Goal: Obtain resource: Download file/media

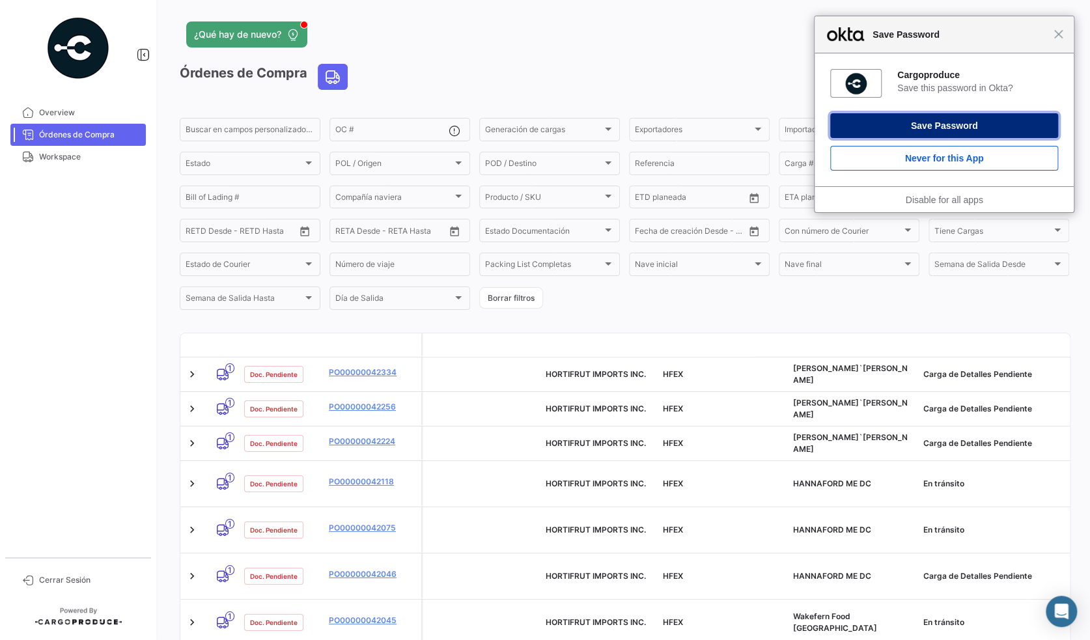
click at [910, 128] on button "Save Password" at bounding box center [944, 125] width 228 height 25
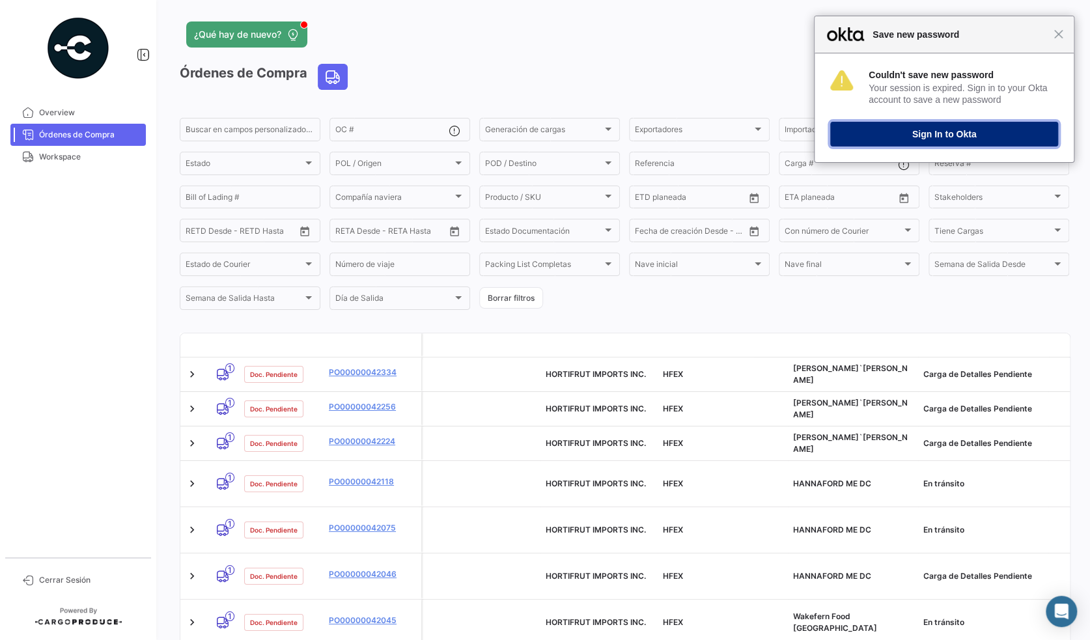
click at [900, 135] on button "Sign In to Okta" at bounding box center [944, 134] width 228 height 25
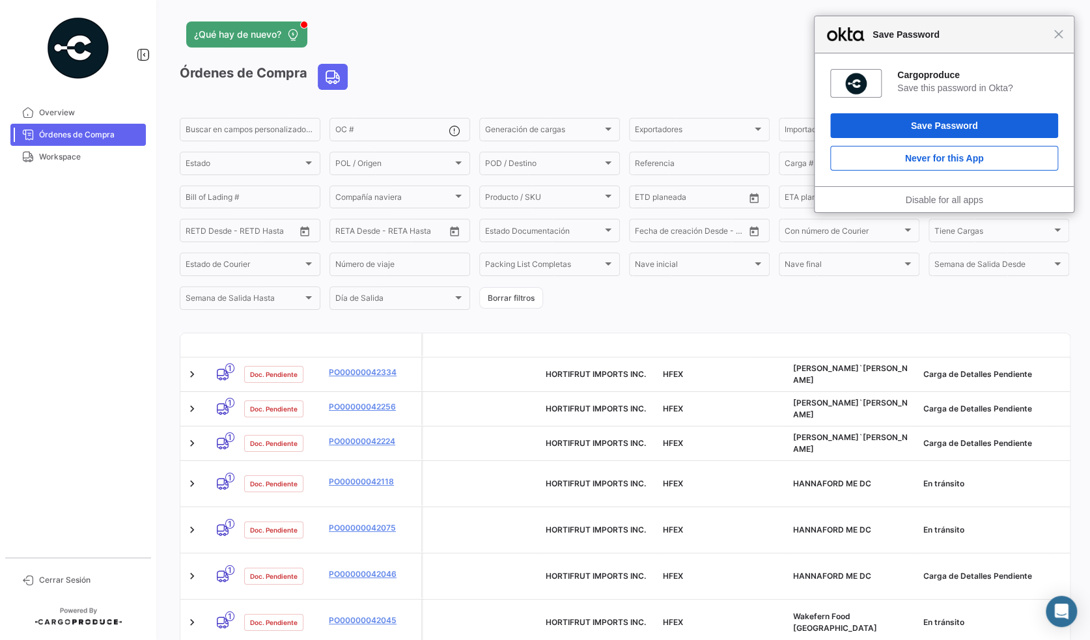
click at [892, 112] on div "Cargoproduce Save this password in Okta? Save Password Never for this App" at bounding box center [943, 119] width 259 height 133
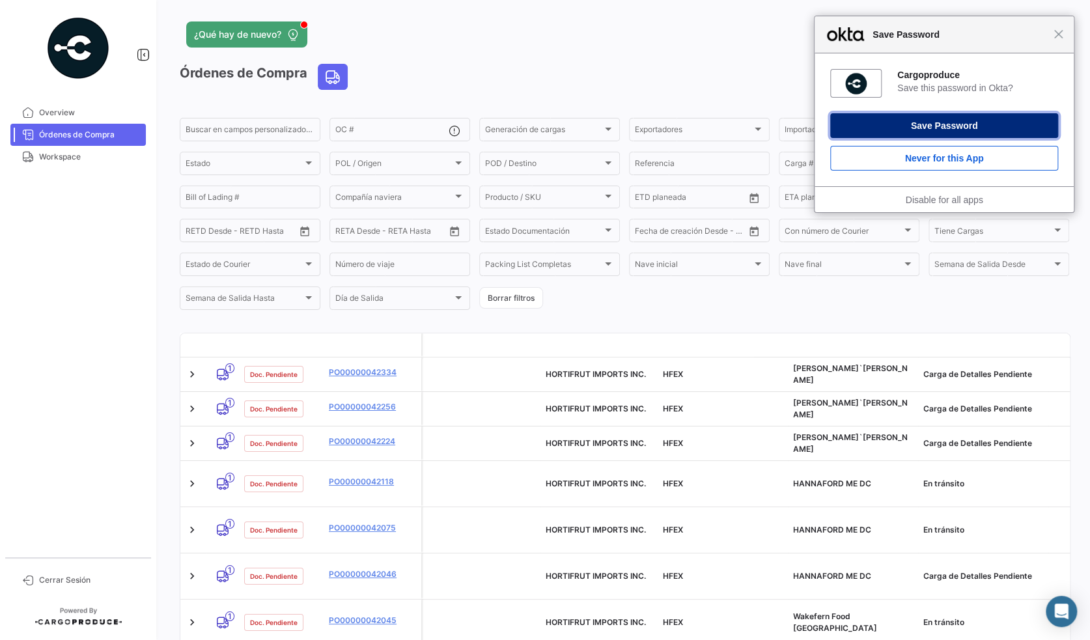
click at [890, 120] on button "Save Password" at bounding box center [944, 125] width 228 height 25
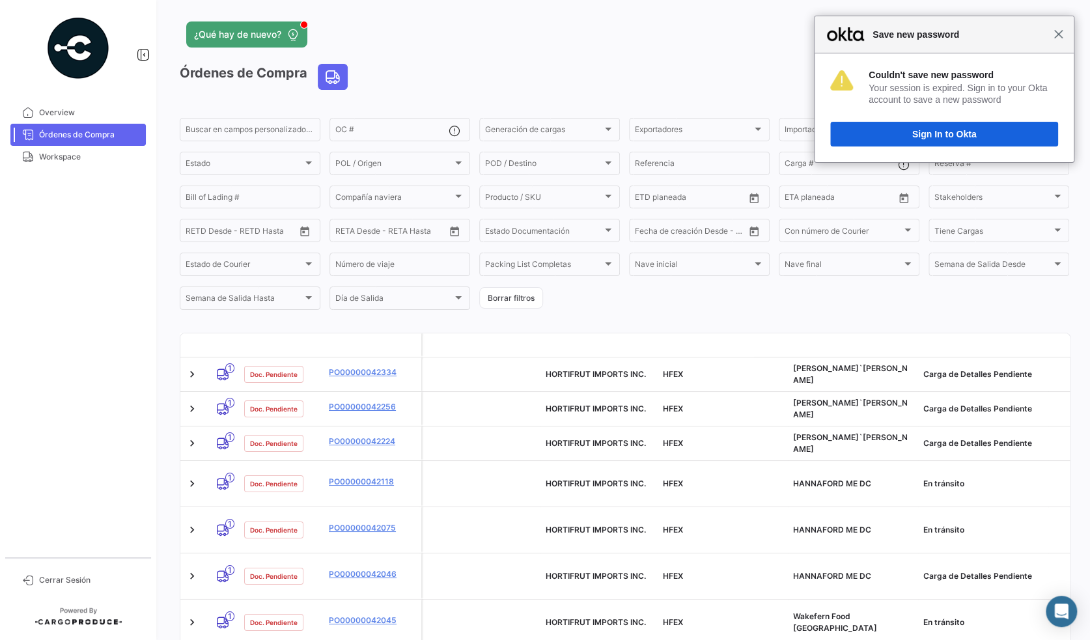
click at [1055, 38] on span "Close" at bounding box center [1058, 34] width 10 height 10
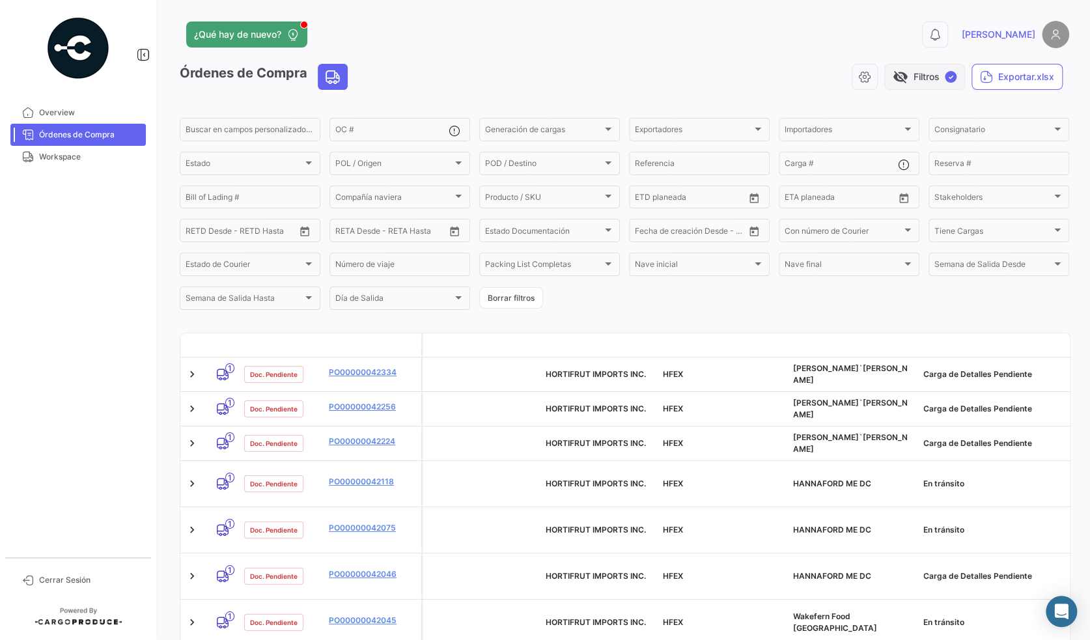
click at [906, 78] on button "visibility_off Filtros ✓" at bounding box center [924, 77] width 81 height 26
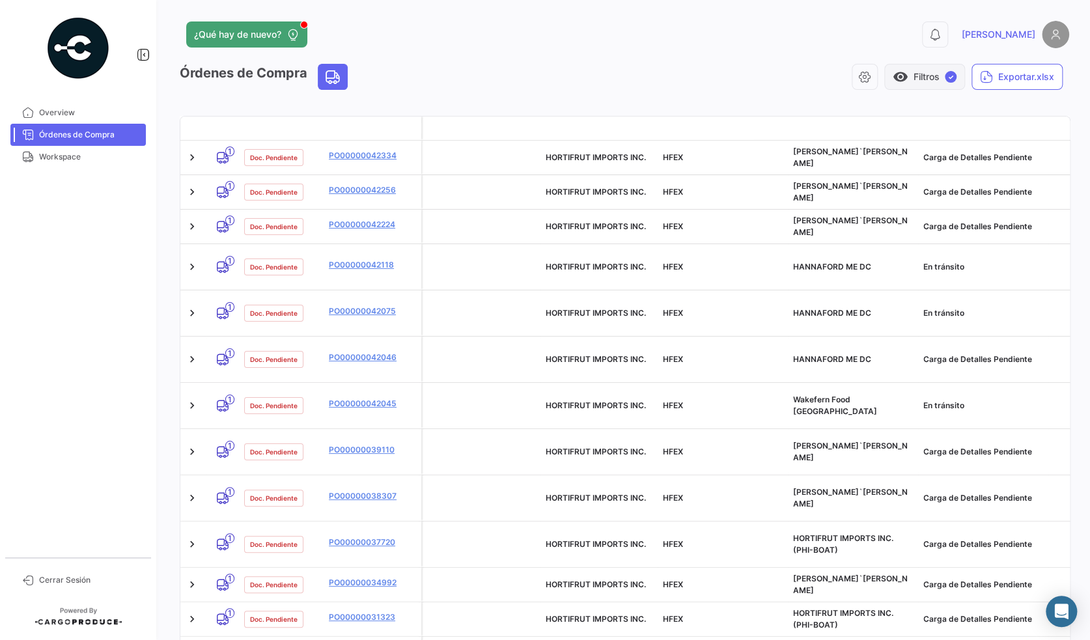
click at [906, 78] on button "visibility Filtros ✓" at bounding box center [924, 77] width 81 height 26
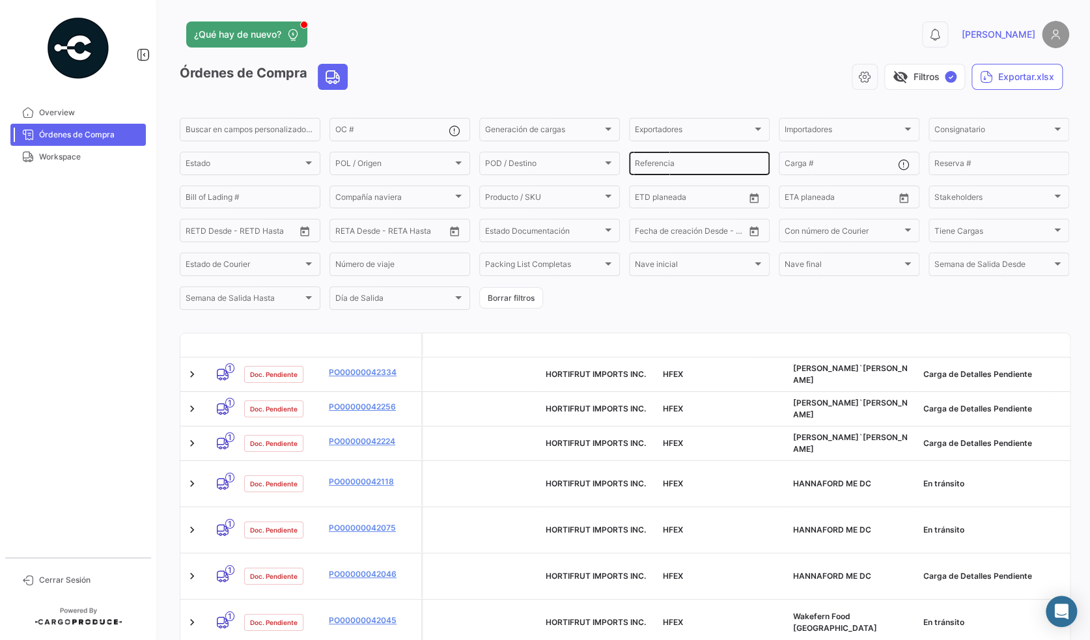
click at [702, 158] on div "Referencia" at bounding box center [699, 162] width 129 height 25
paste input "4542192897"
type input "4542192897"
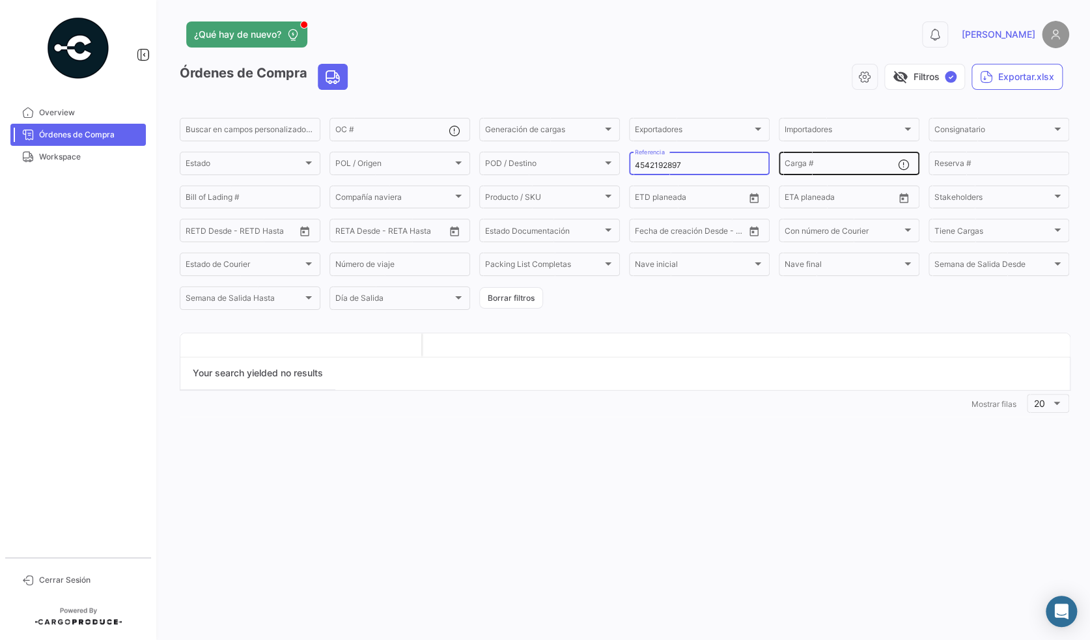
click at [812, 165] on input "Carga #" at bounding box center [841, 165] width 113 height 9
paste input "4542192897"
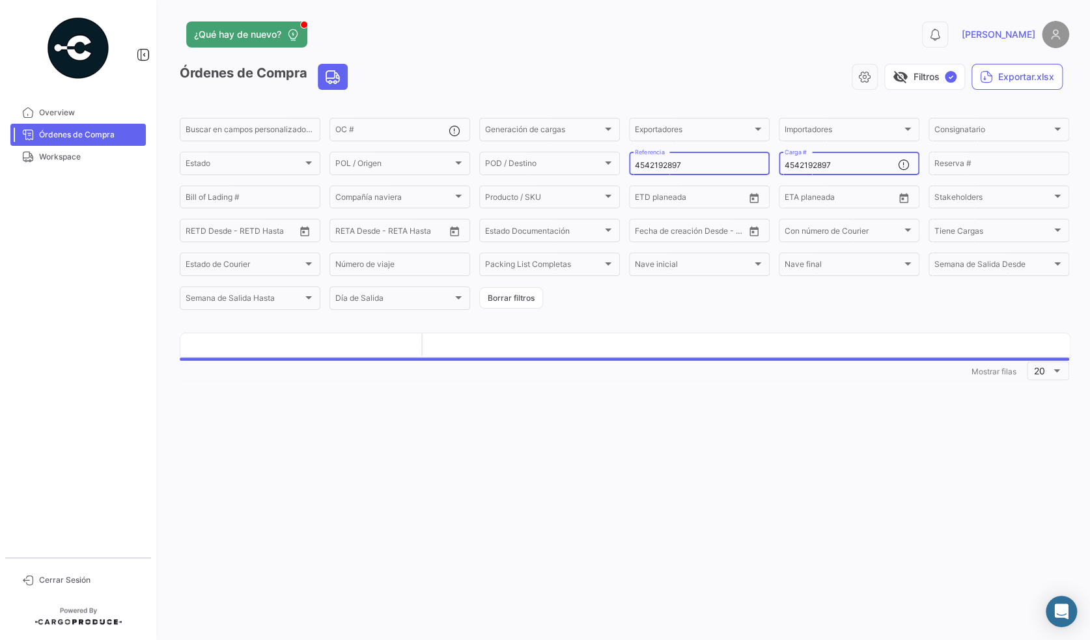
type input "4542192897"
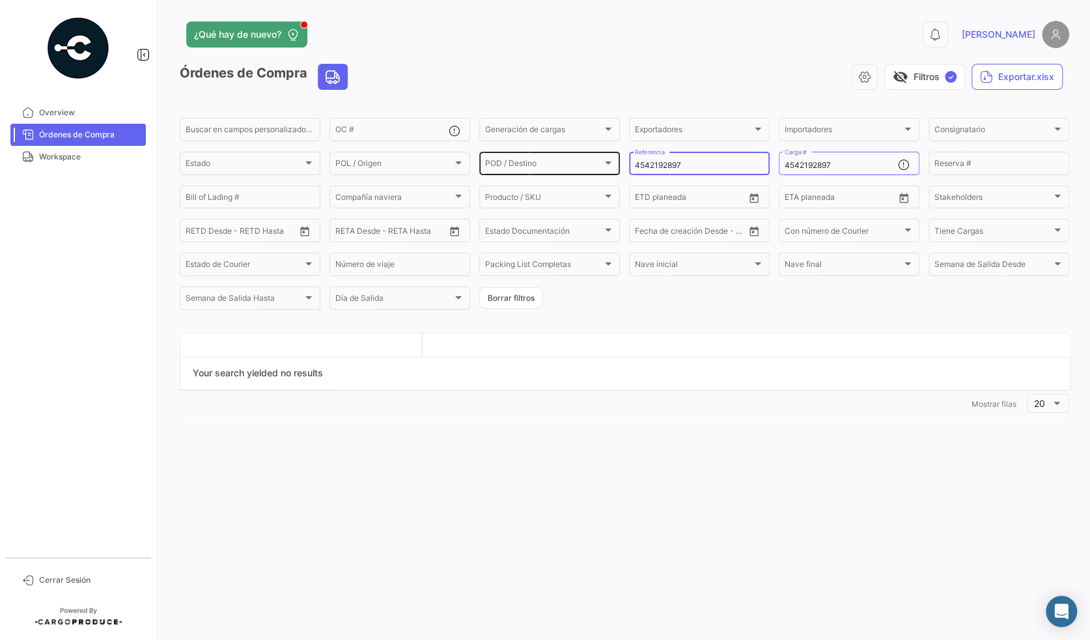
drag, startPoint x: 731, startPoint y: 170, endPoint x: 589, endPoint y: 162, distance: 142.8
click at [0, 0] on div "Buscar en campos personalizados... OC # Generación de cargas Generación de carg…" at bounding box center [0, 0] width 0 height 0
click at [829, 164] on input "4542192897" at bounding box center [841, 165] width 113 height 9
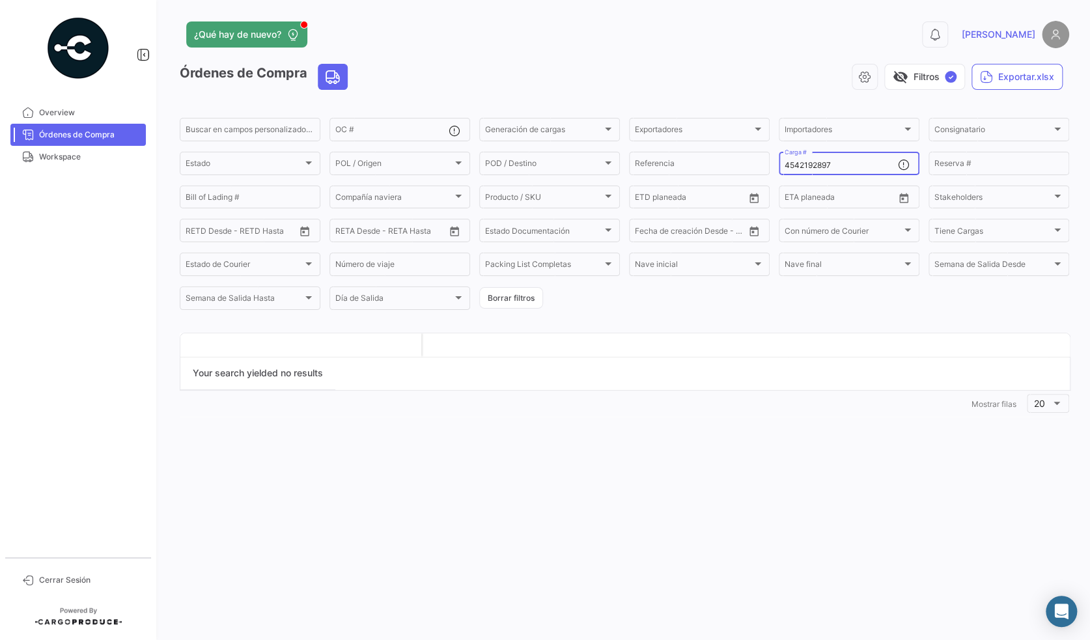
paste input "2526-T-0183"
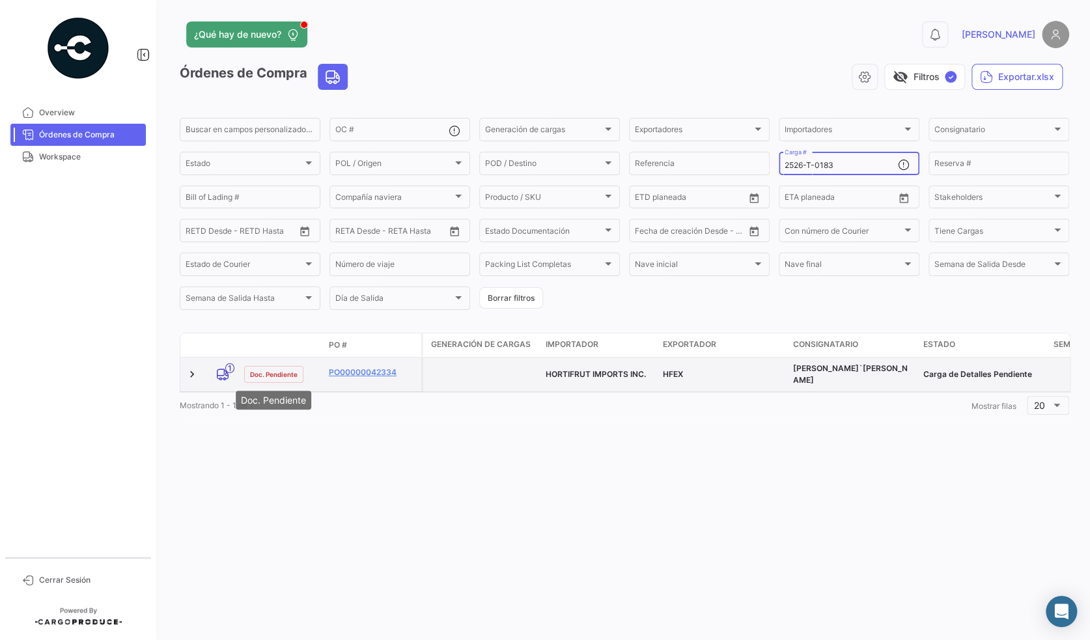
type input "2526-T-0183"
click at [258, 376] on span "Doc. Pendiente" at bounding box center [274, 374] width 48 height 10
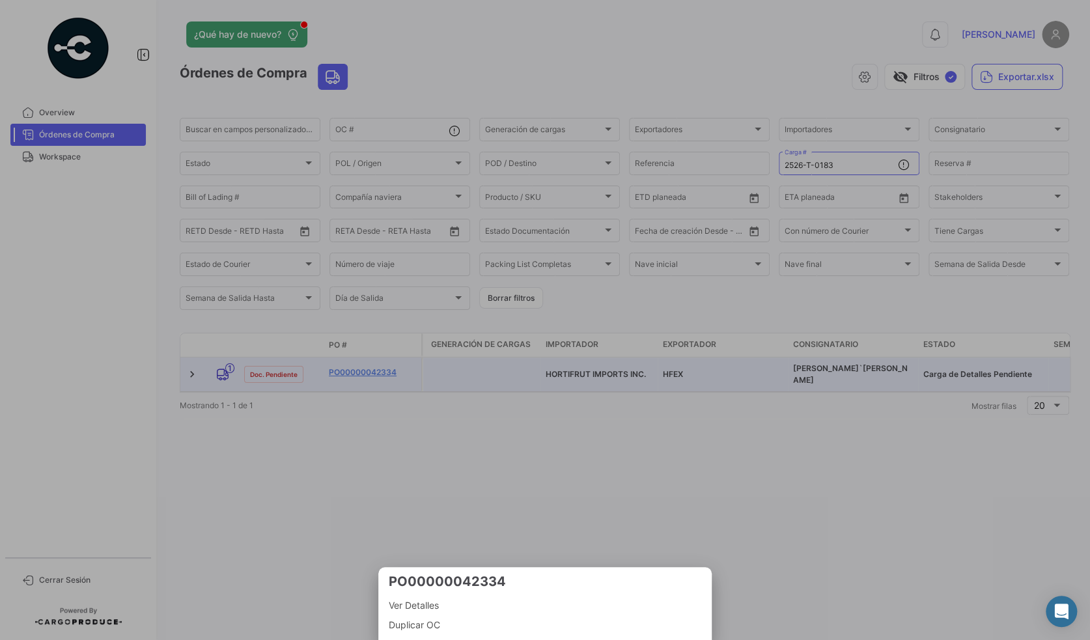
click at [349, 372] on div at bounding box center [545, 320] width 1090 height 640
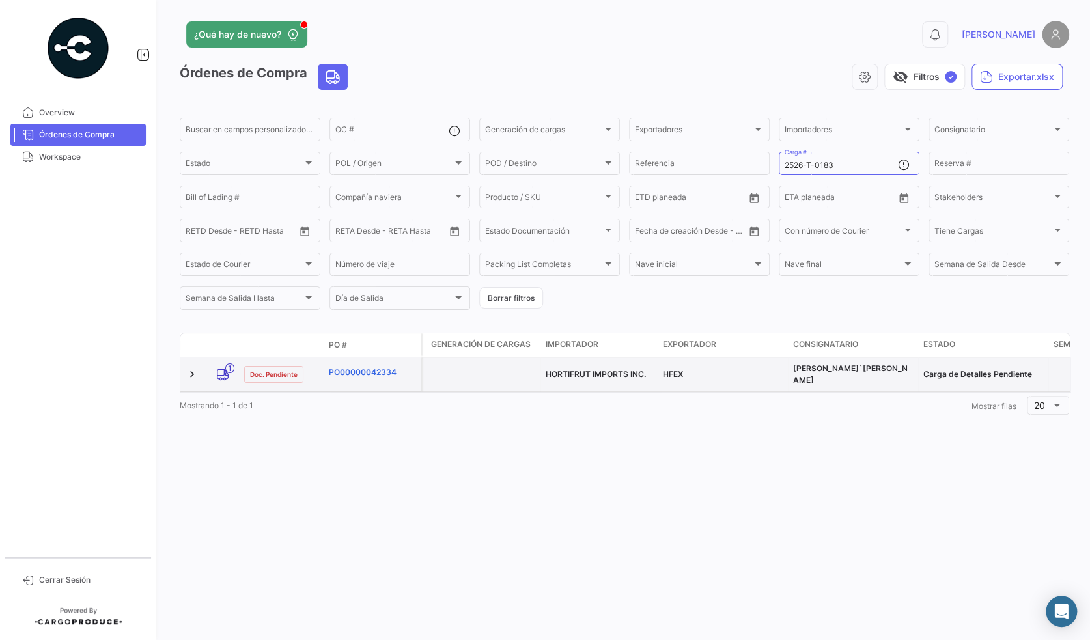
click at [349, 372] on link "PO00000042334" at bounding box center [372, 373] width 87 height 12
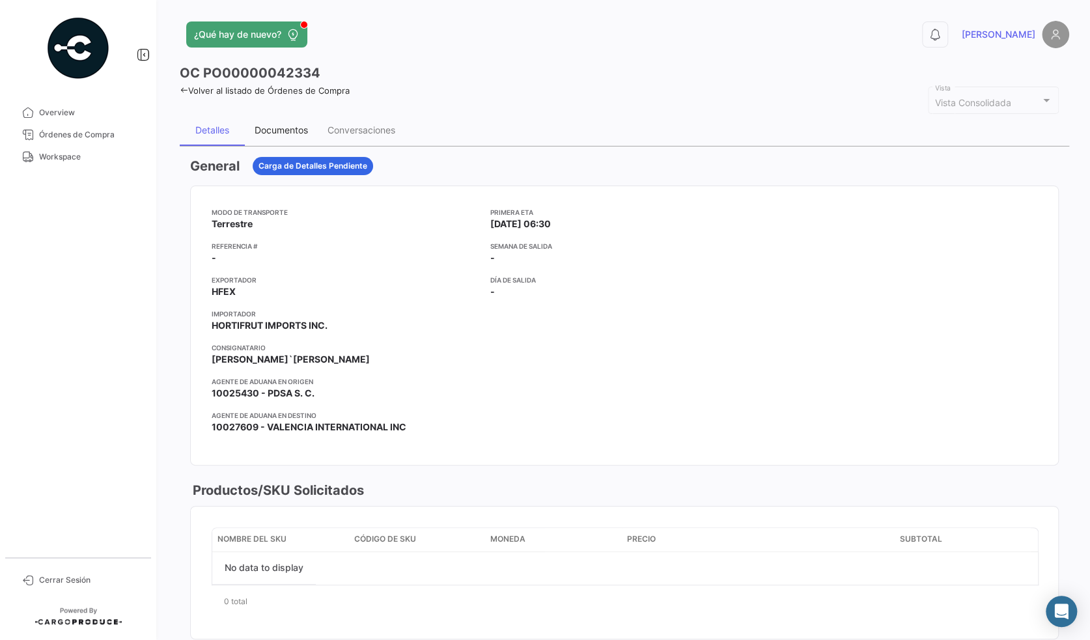
click at [286, 132] on div "Documentos" at bounding box center [281, 129] width 53 height 11
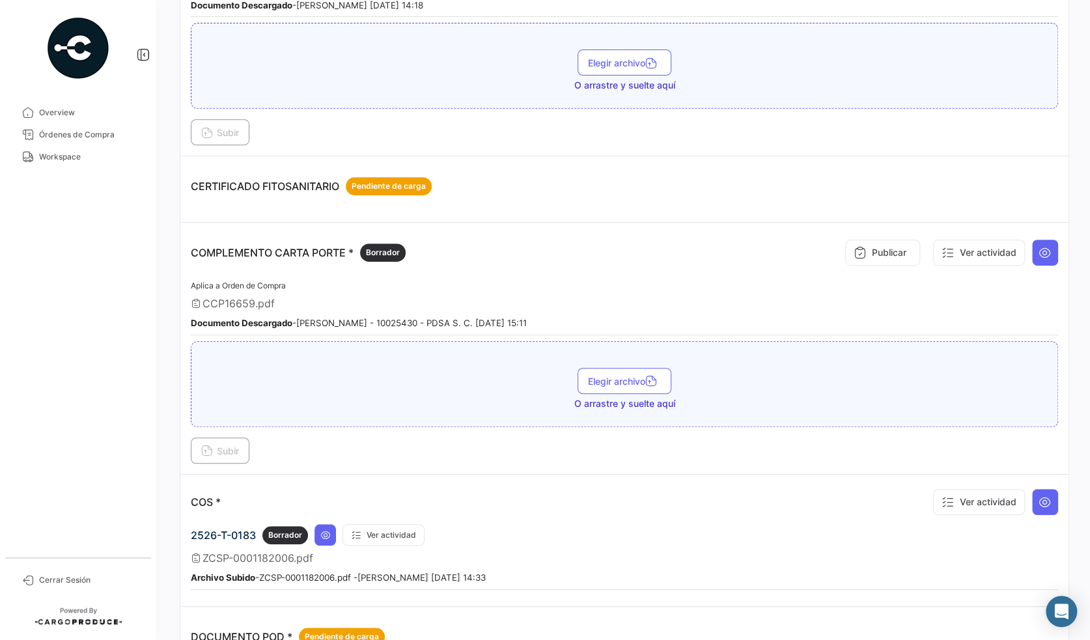
scroll to position [260, 0]
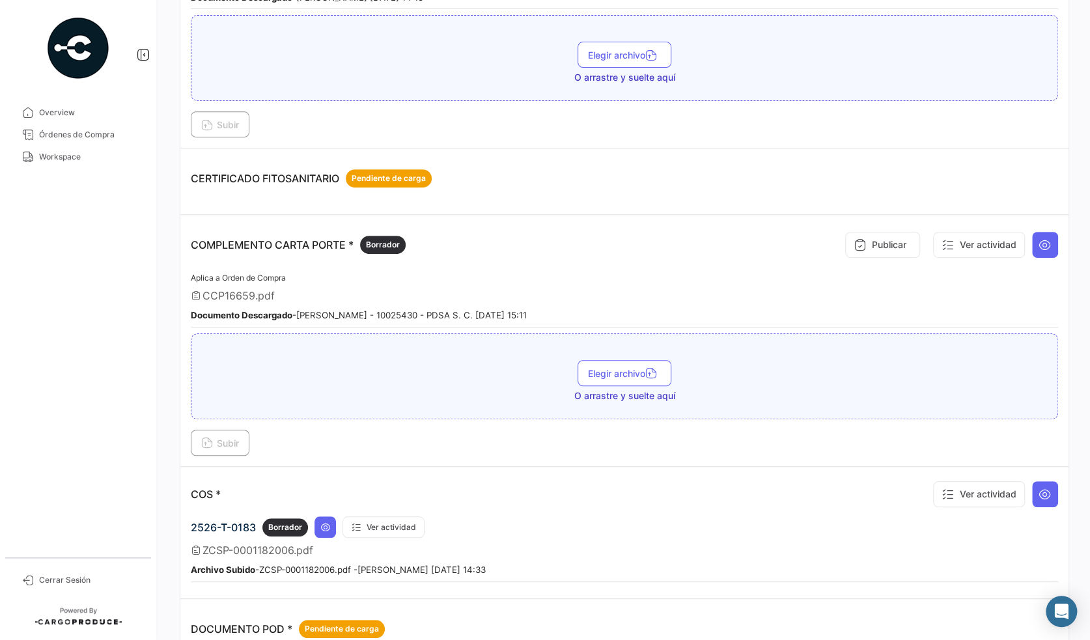
click at [251, 310] on b "Documento Descargado" at bounding box center [242, 315] width 102 height 10
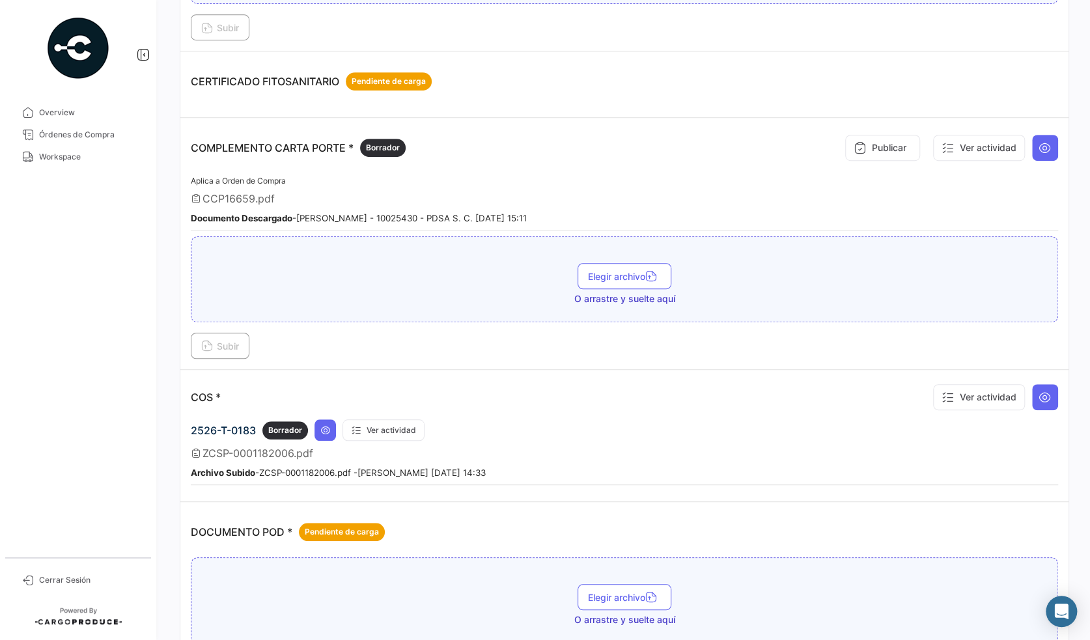
scroll to position [391, 0]
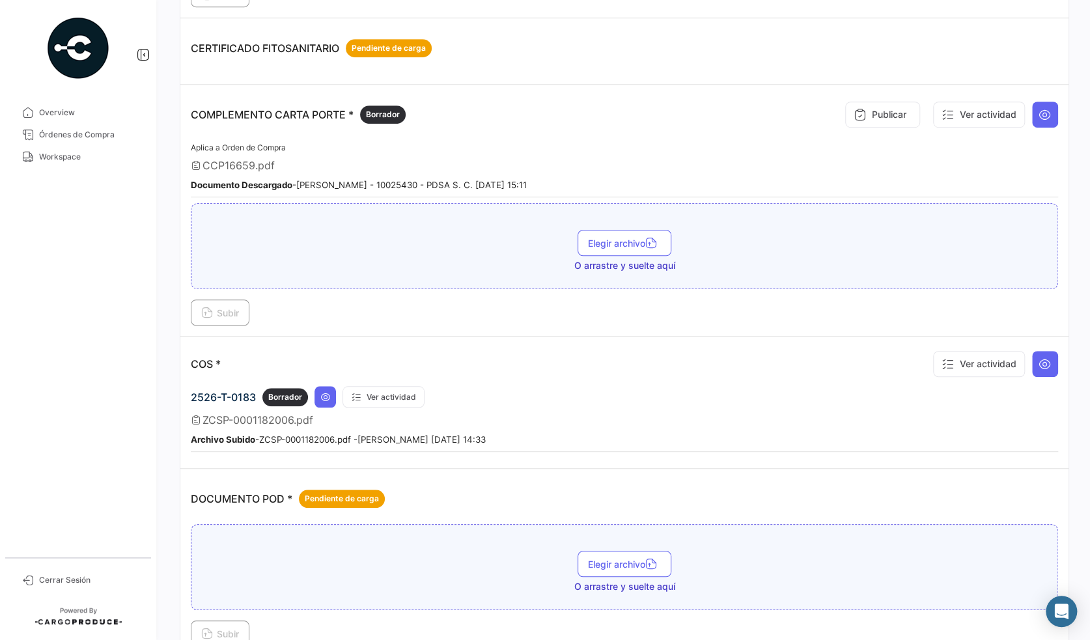
click at [344, 434] on small "Archivo Subido - ZCSP-0001182006.pdf - [PERSON_NAME] [DATE] 14:33" at bounding box center [338, 439] width 295 height 10
drag, startPoint x: 359, startPoint y: 431, endPoint x: 339, endPoint y: 433, distance: 19.6
click at [359, 434] on small "Archivo Subido - ZCSP-0001182006.pdf - [PERSON_NAME] [DATE] 14:33" at bounding box center [338, 439] width 295 height 10
click at [217, 435] on b "Archivo Subido" at bounding box center [223, 439] width 64 height 10
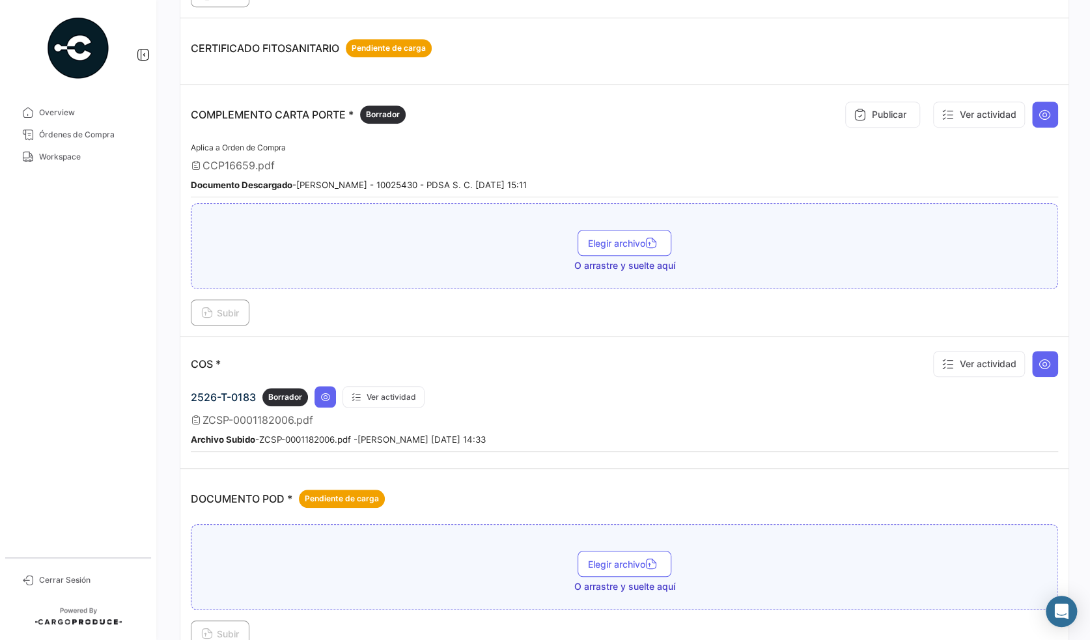
click at [286, 413] on span "ZCSP-0001182006.pdf" at bounding box center [257, 419] width 111 height 13
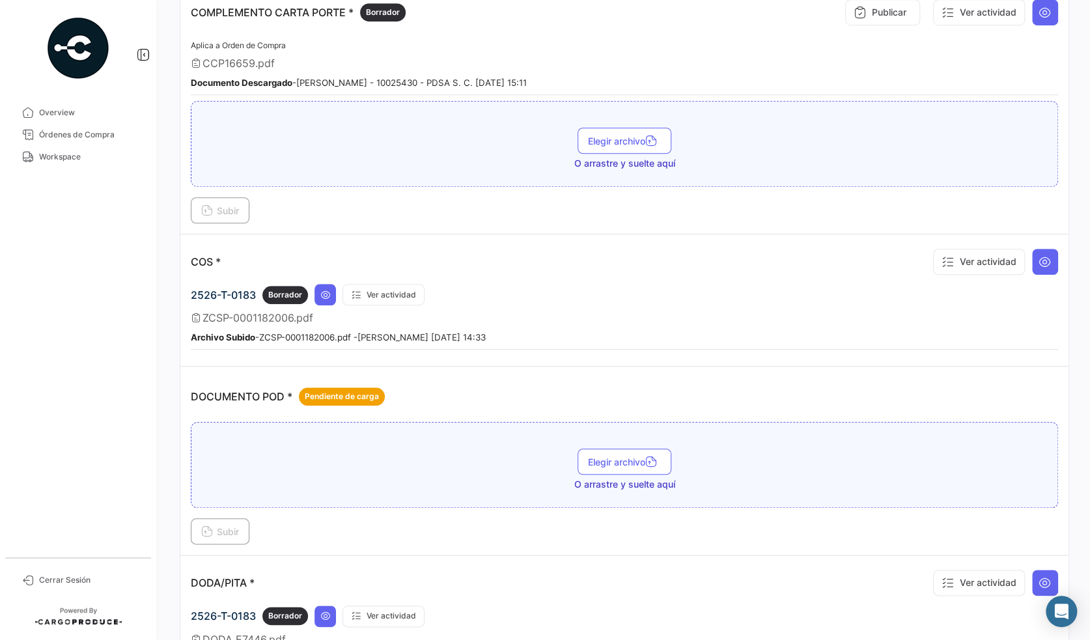
scroll to position [521, 0]
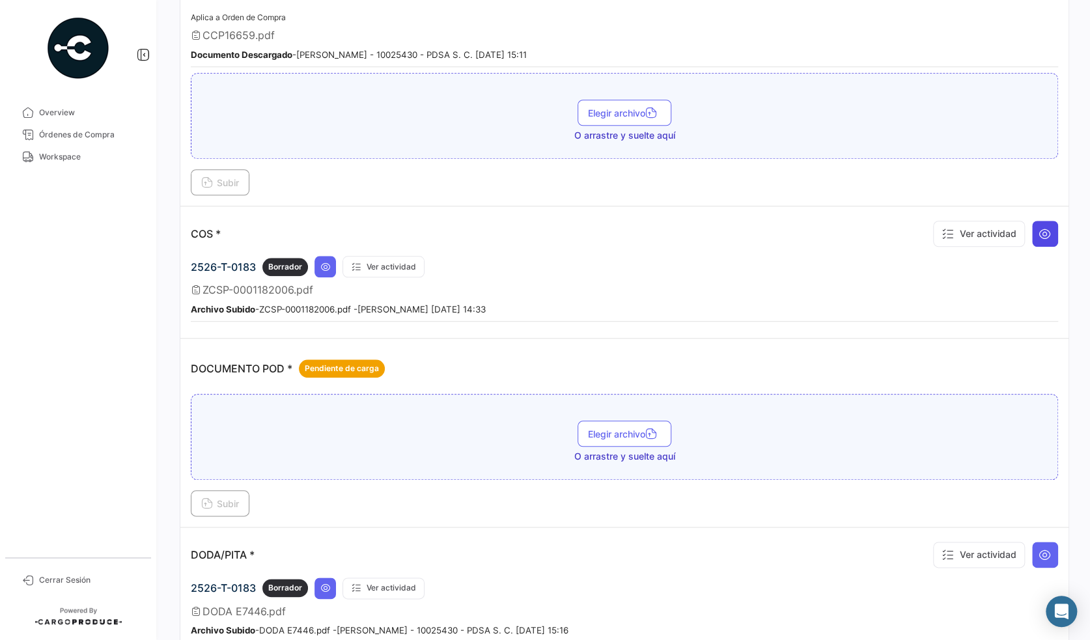
click at [1040, 227] on icon at bounding box center [1044, 233] width 13 height 13
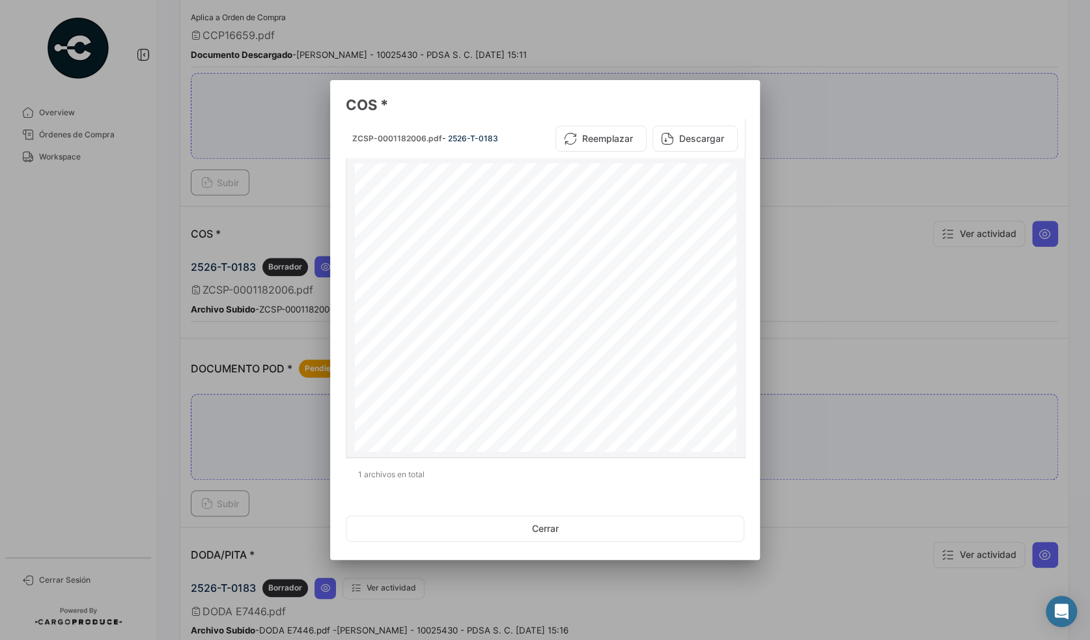
scroll to position [0, 0]
click at [531, 543] on mat-dialog-actions "Cerrar" at bounding box center [545, 529] width 398 height 44
click at [525, 529] on button "Cerrar" at bounding box center [545, 529] width 398 height 26
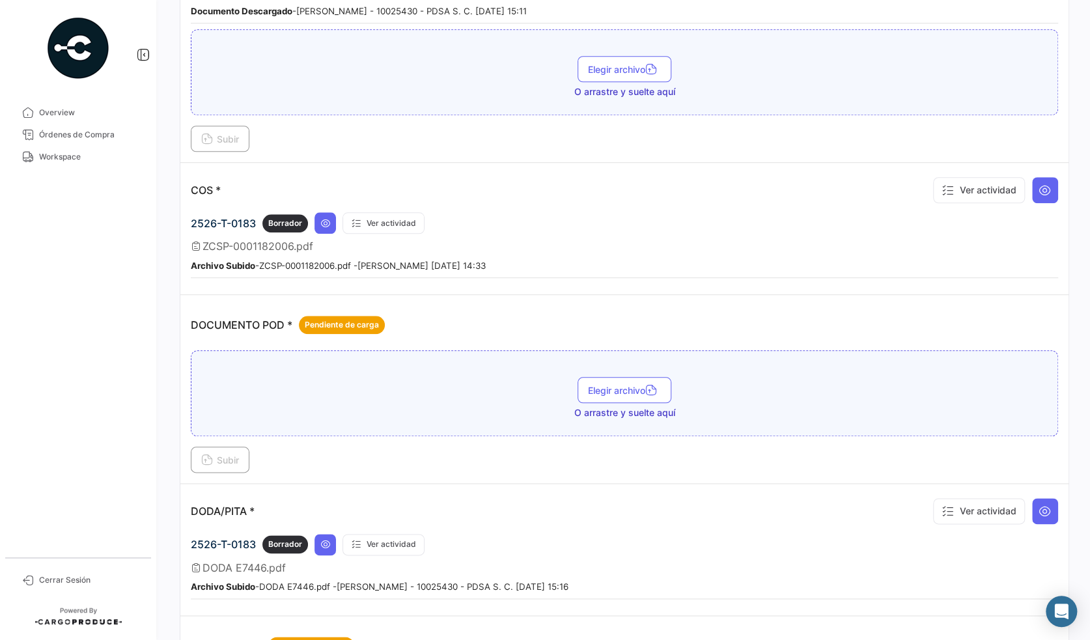
scroll to position [651, 0]
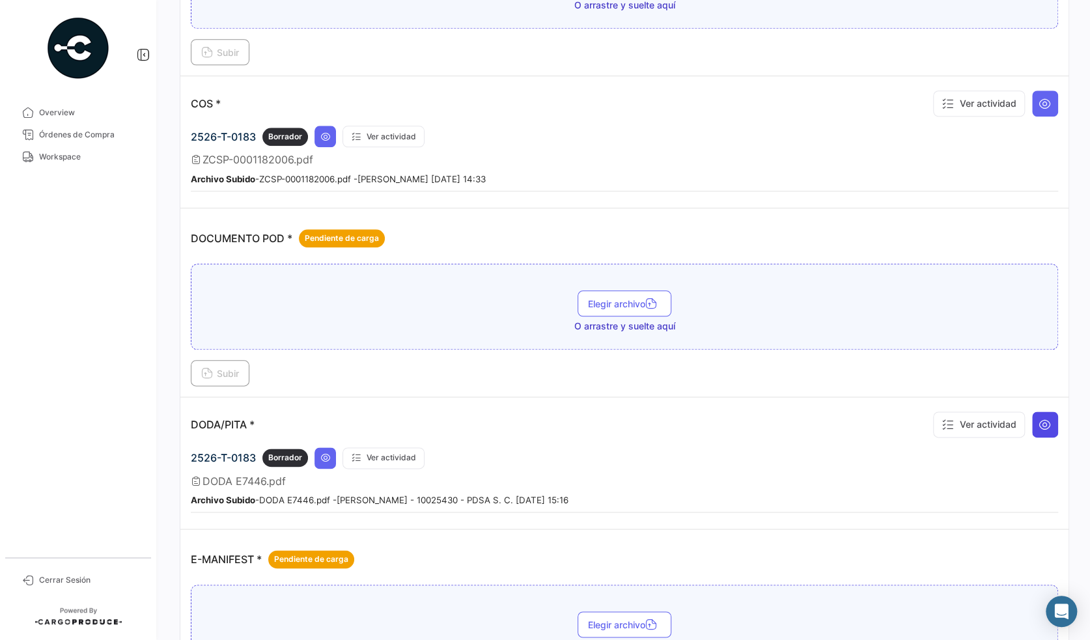
click at [1047, 419] on button at bounding box center [1045, 424] width 26 height 26
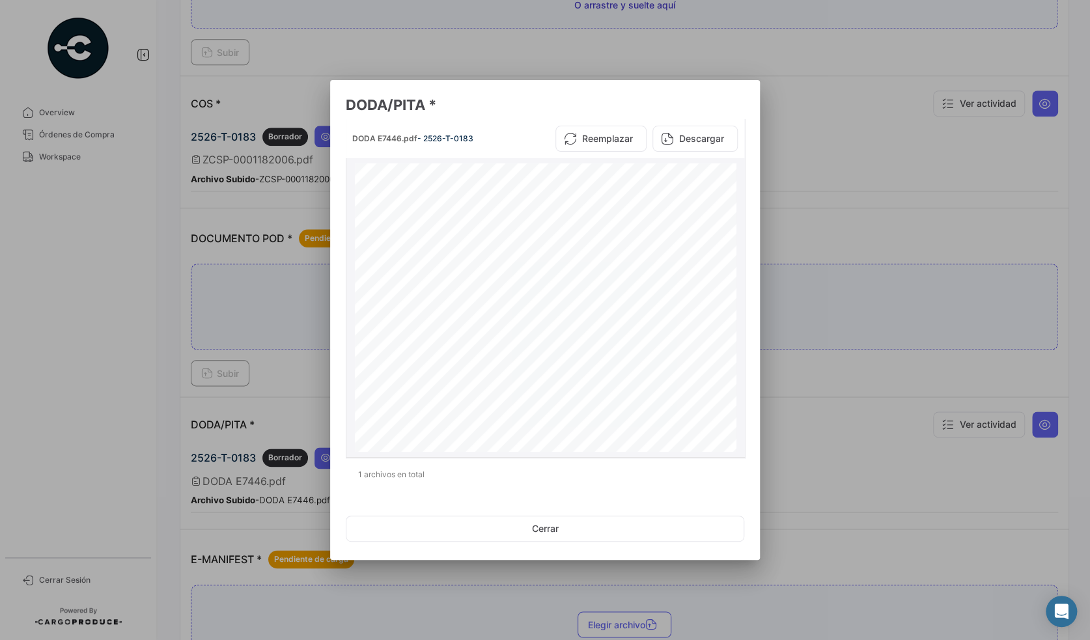
scroll to position [211, 0]
click at [676, 139] on button "Descargar" at bounding box center [694, 139] width 85 height 26
click at [851, 457] on div at bounding box center [545, 320] width 1090 height 640
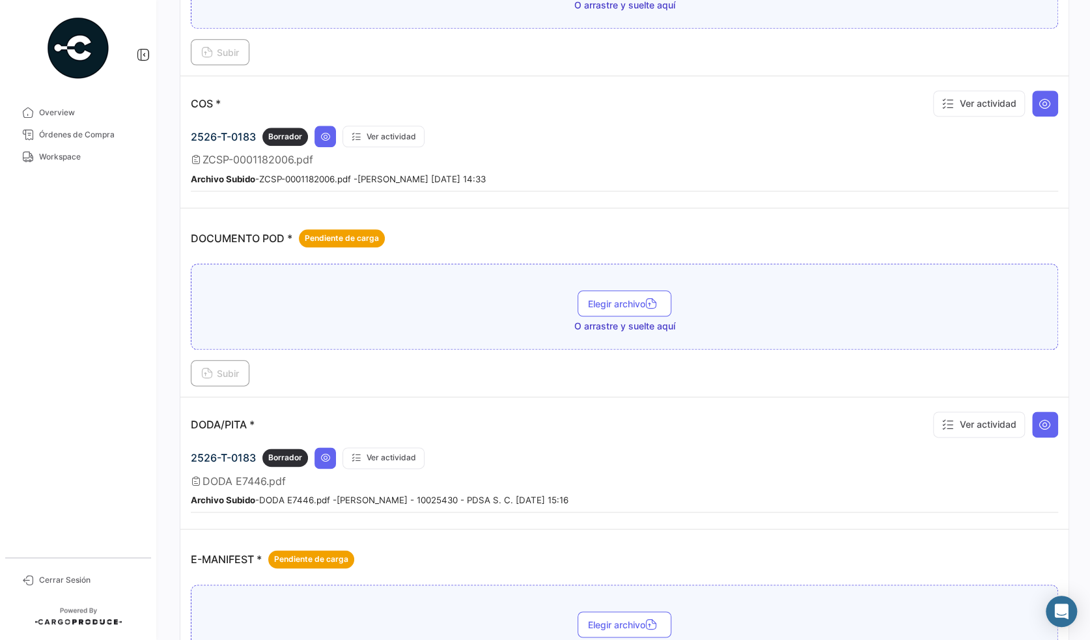
scroll to position [1042, 0]
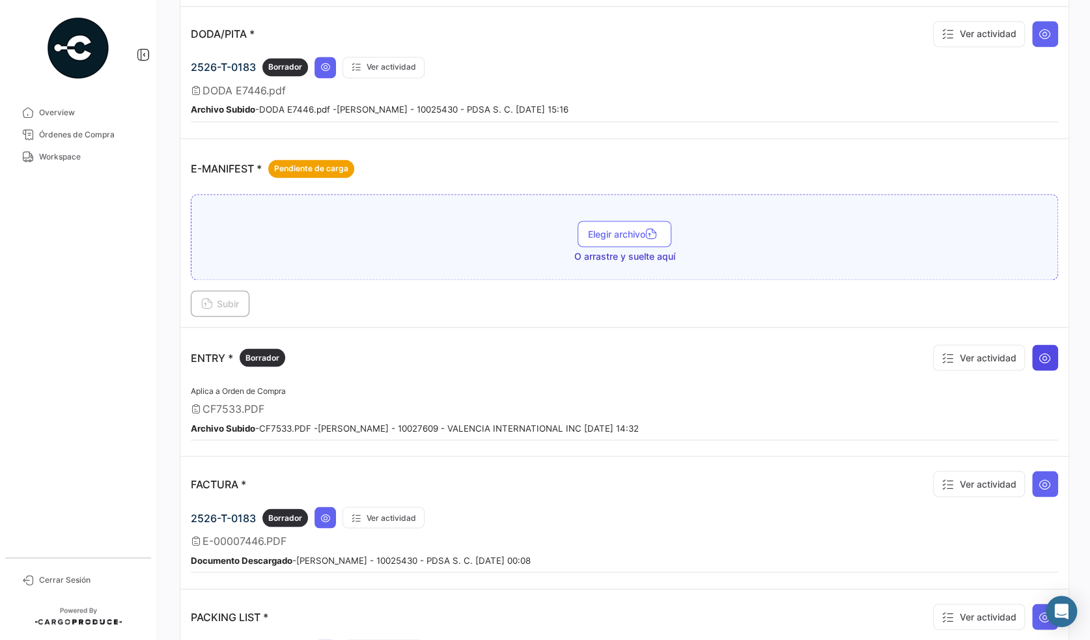
click at [1046, 351] on button at bounding box center [1045, 357] width 26 height 26
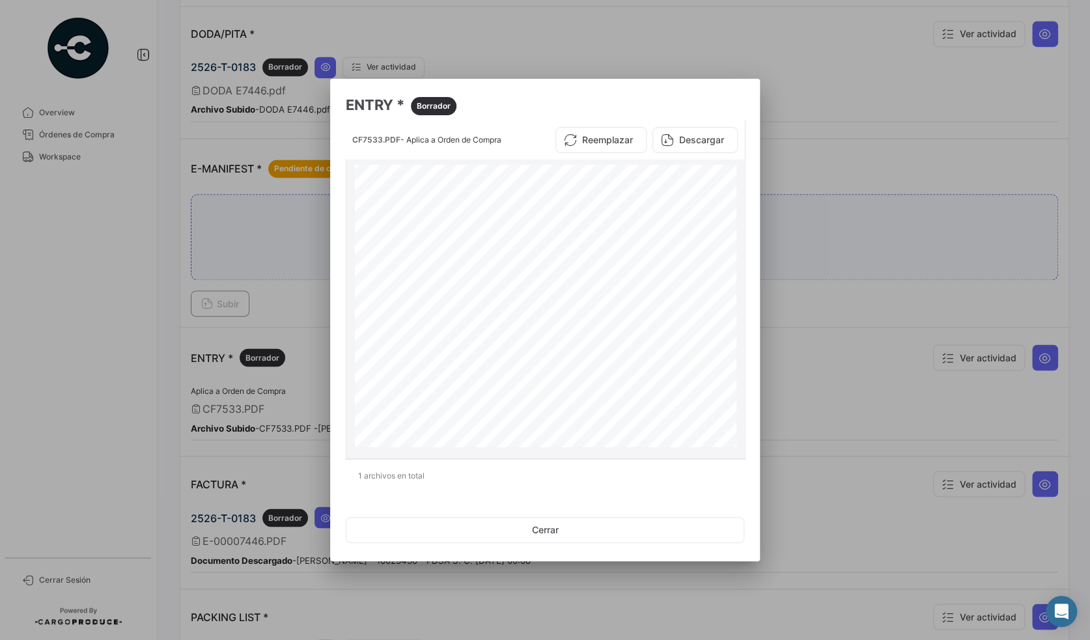
scroll to position [212, 0]
click at [693, 145] on button "Descargar" at bounding box center [694, 140] width 85 height 26
click at [880, 507] on div at bounding box center [545, 320] width 1090 height 640
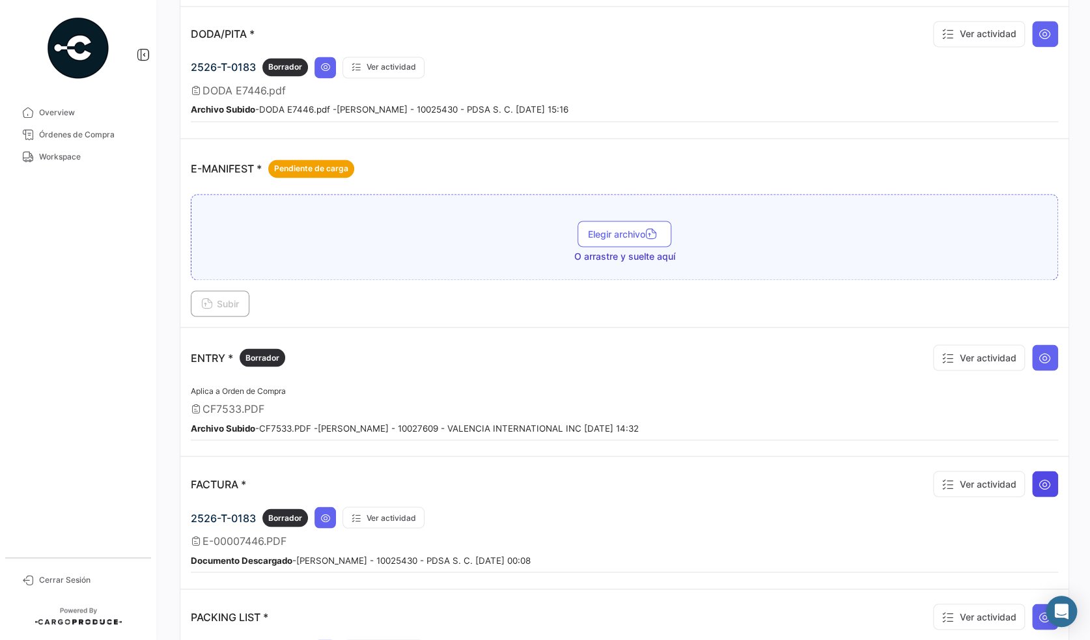
click at [1039, 477] on icon at bounding box center [1044, 483] width 13 height 13
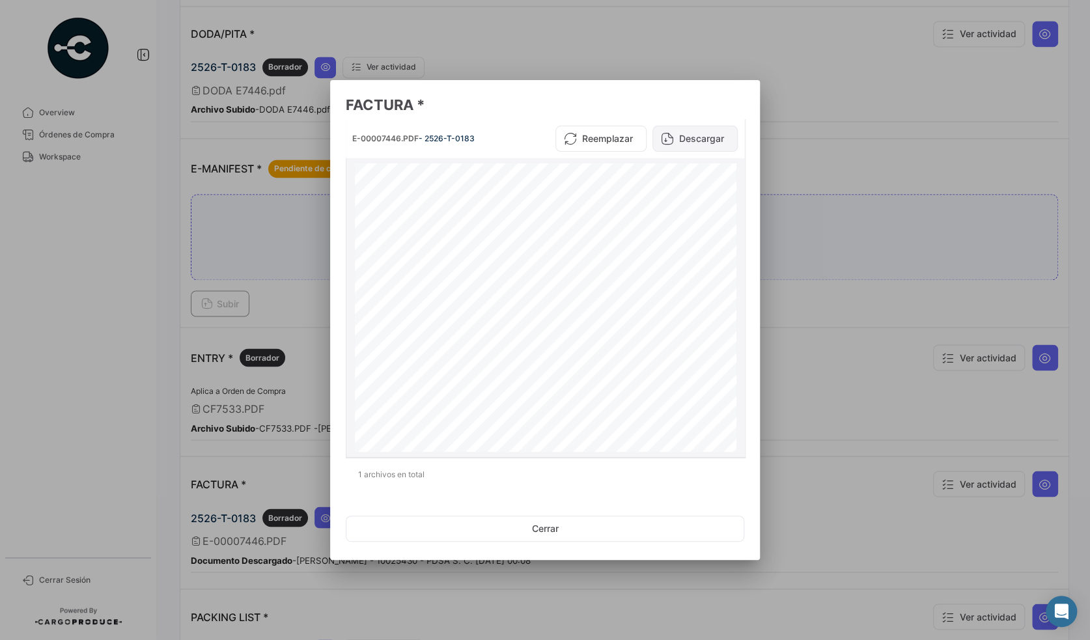
click at [676, 145] on button "Descargar" at bounding box center [694, 139] width 85 height 26
click at [831, 425] on div at bounding box center [545, 320] width 1090 height 640
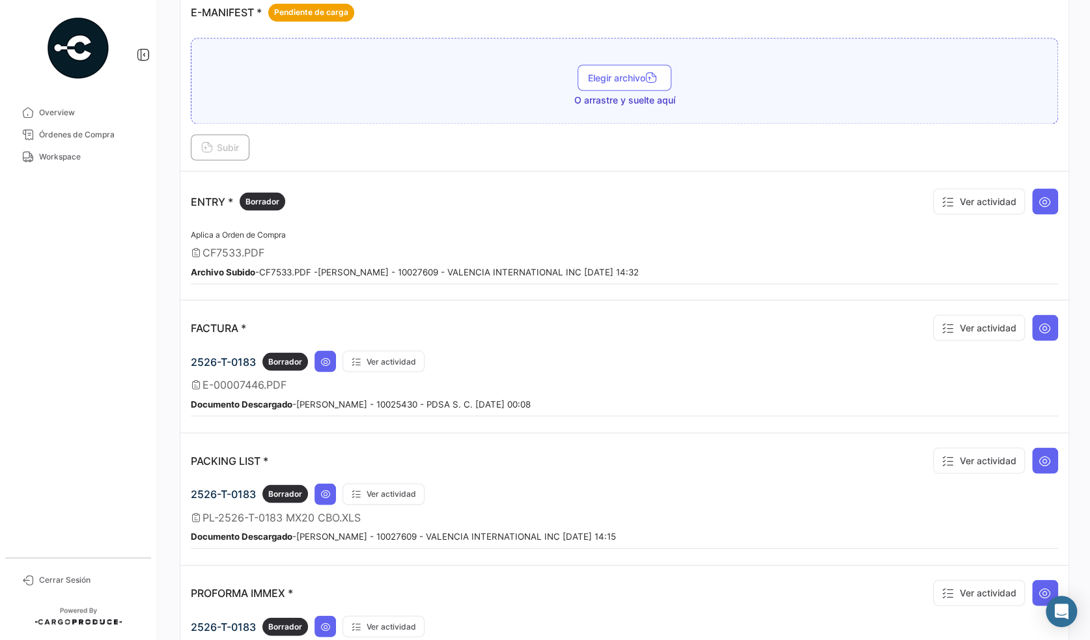
scroll to position [1367, 0]
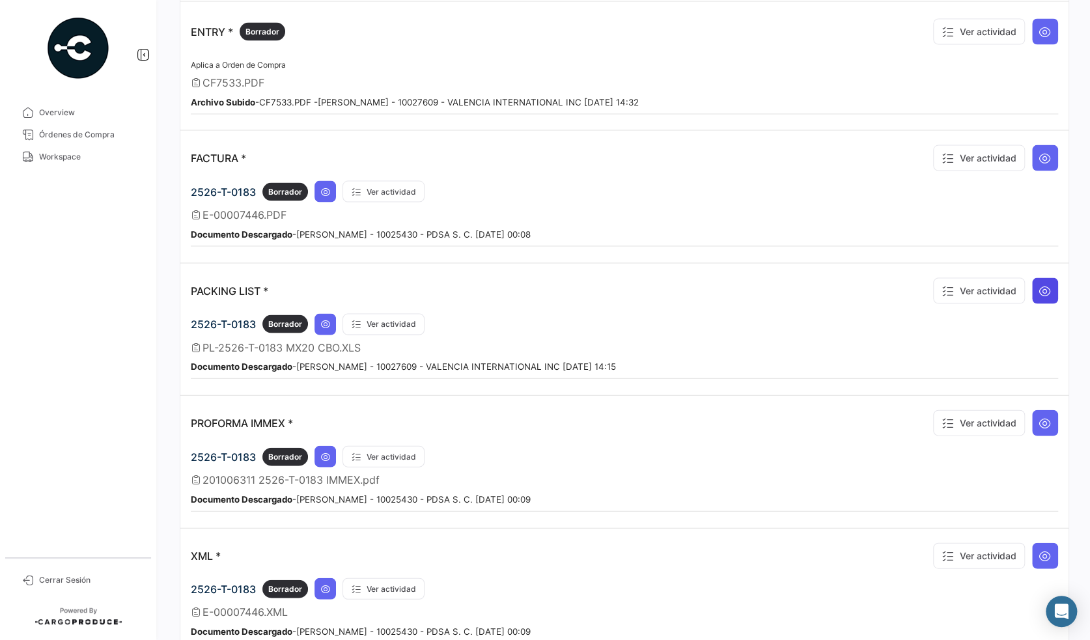
click at [1039, 285] on icon at bounding box center [1044, 291] width 13 height 13
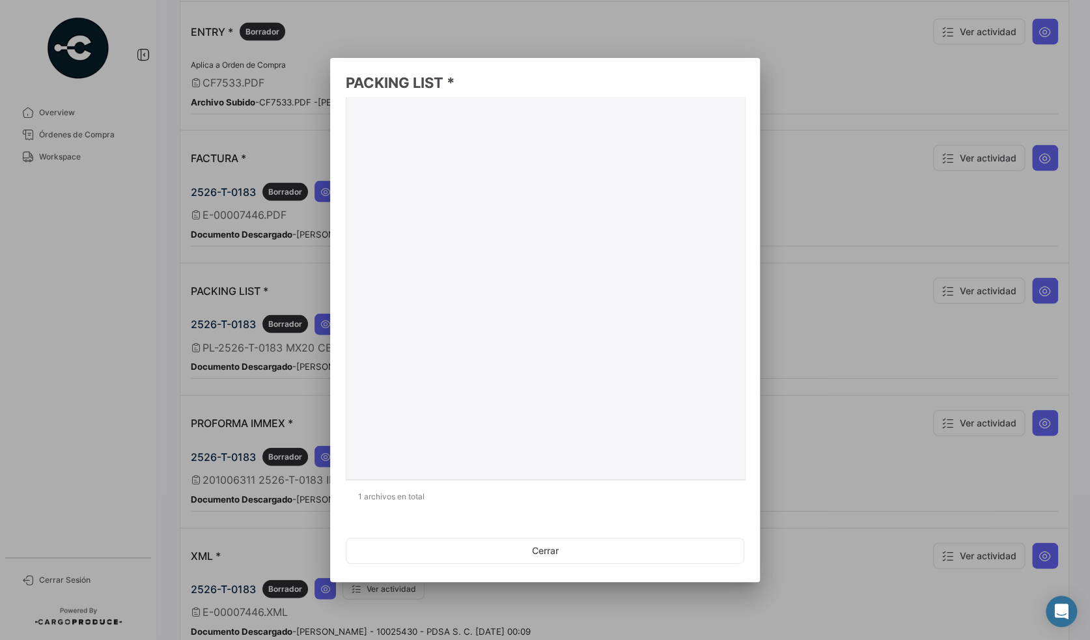
scroll to position [0, 0]
click at [711, 116] on button "Descargar" at bounding box center [694, 117] width 85 height 26
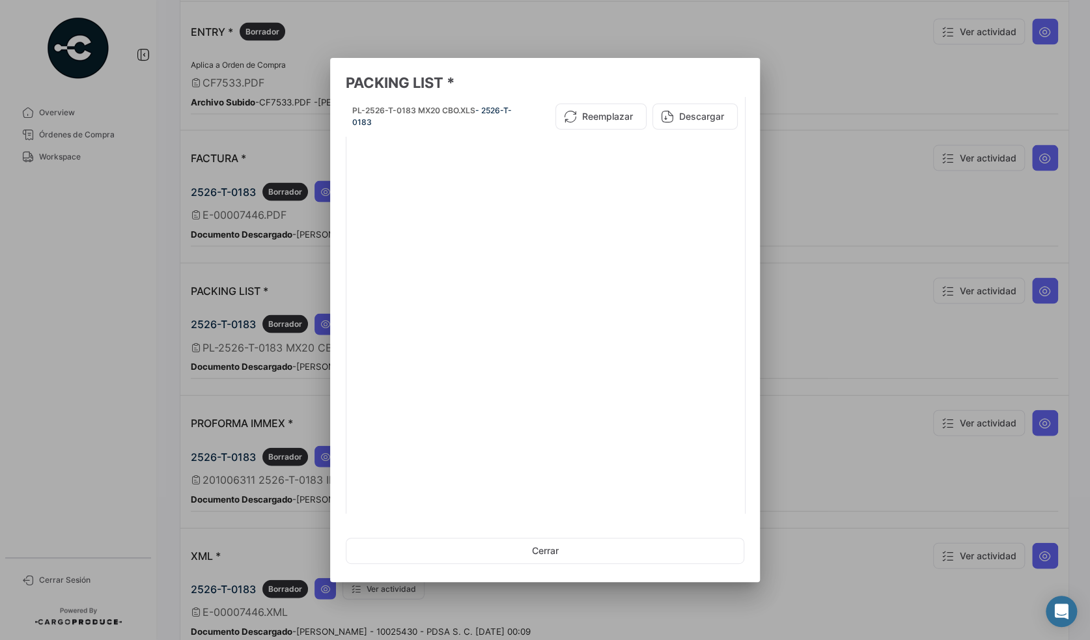
click at [154, 398] on div at bounding box center [545, 320] width 1090 height 640
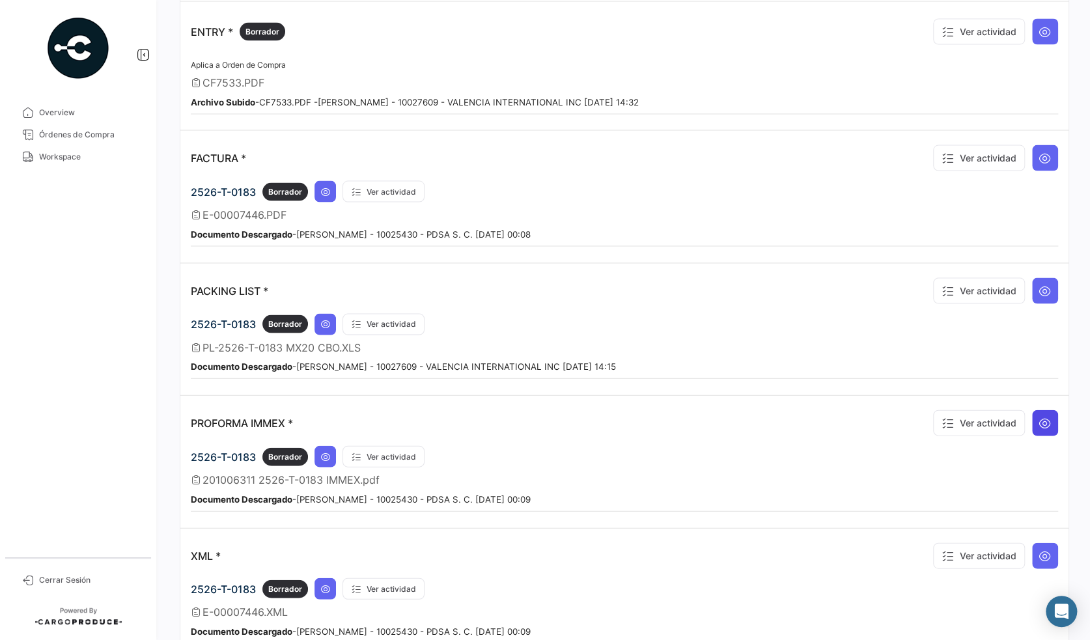
click at [1038, 417] on icon at bounding box center [1044, 423] width 13 height 13
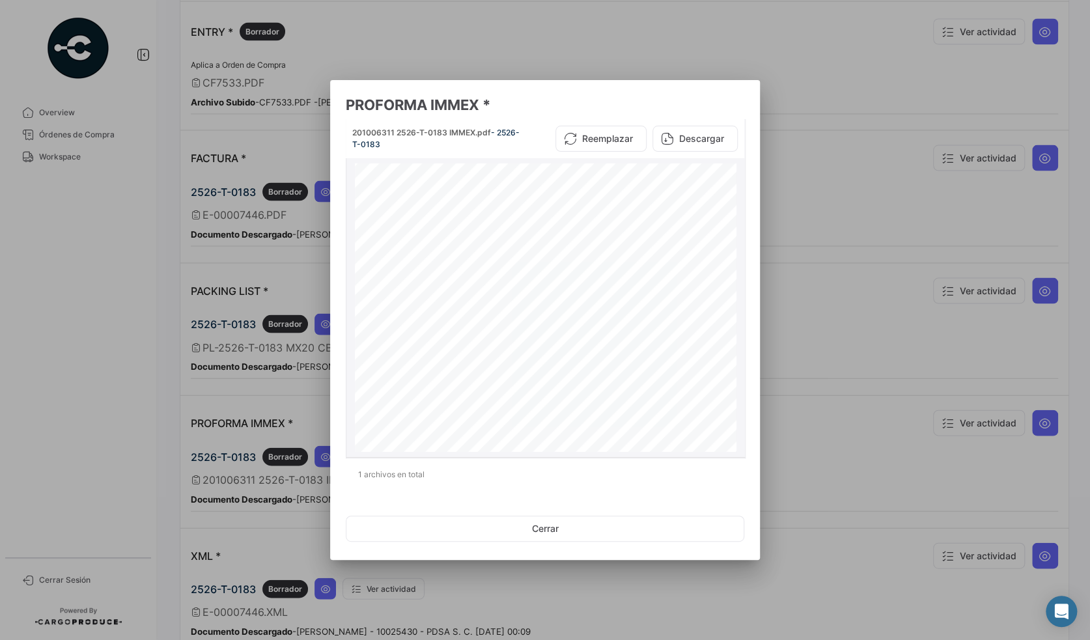
scroll to position [257, 0]
click at [672, 148] on button "Descargar" at bounding box center [694, 139] width 85 height 26
click at [843, 580] on div at bounding box center [545, 320] width 1090 height 640
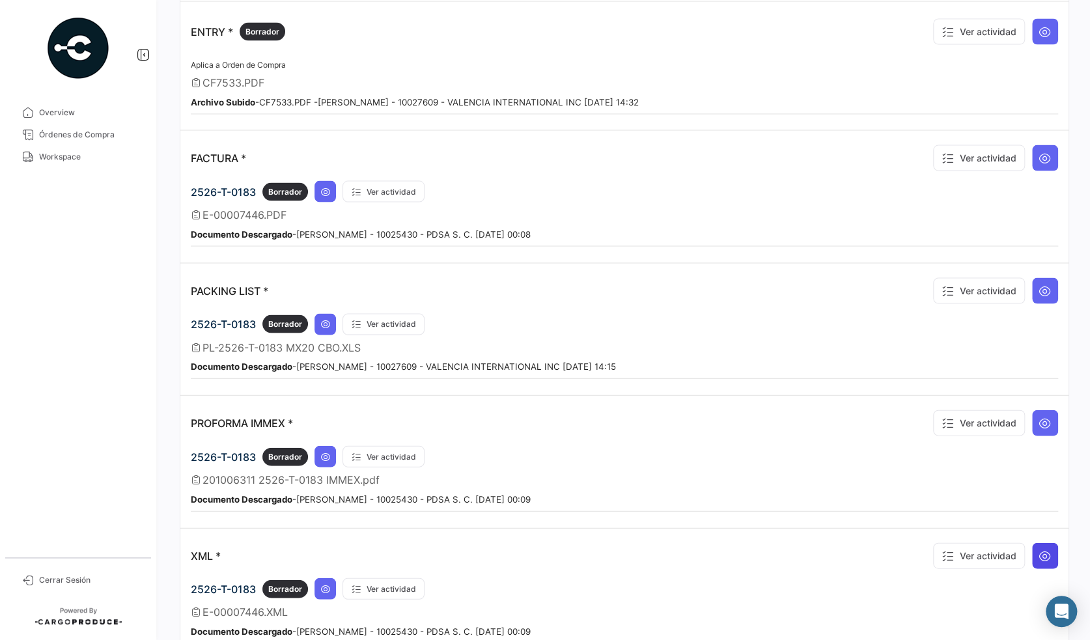
click at [1032, 543] on button at bounding box center [1045, 556] width 26 height 26
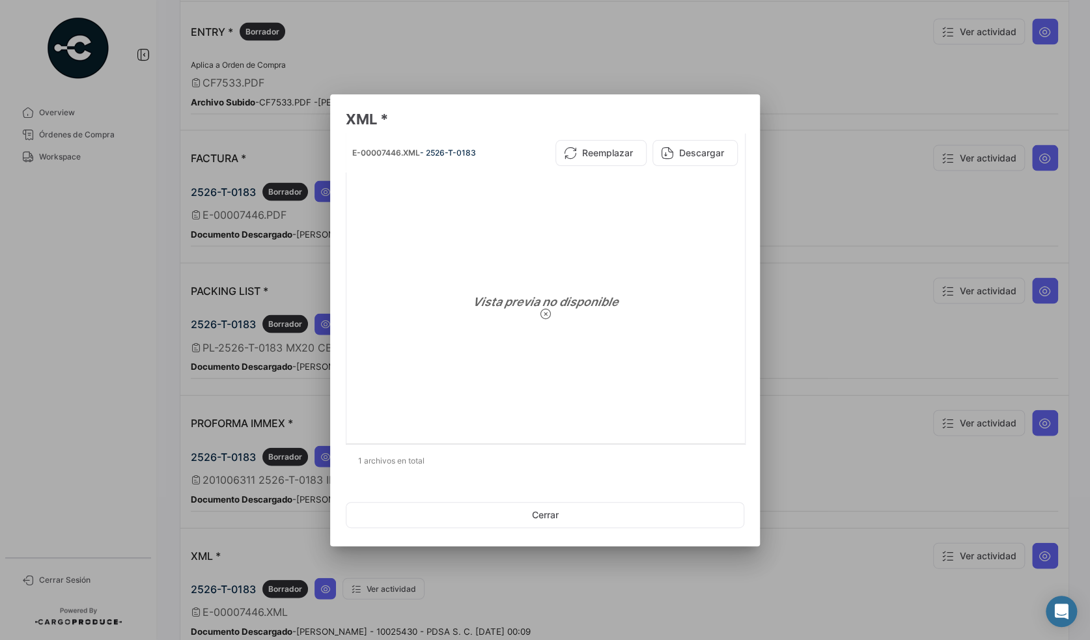
click at [857, 443] on div at bounding box center [545, 320] width 1090 height 640
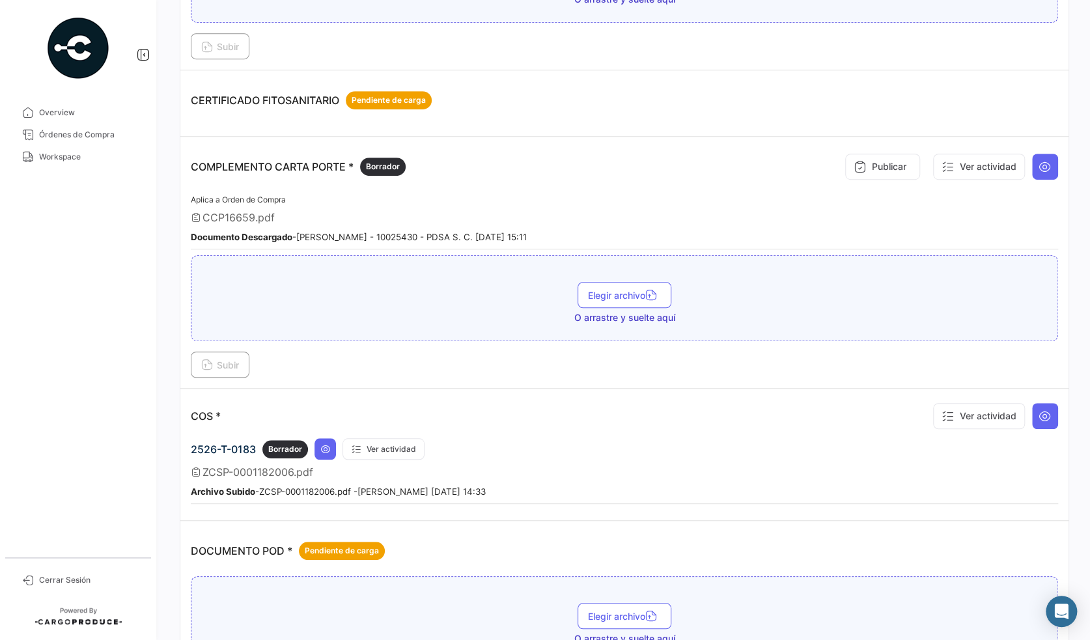
scroll to position [334, 0]
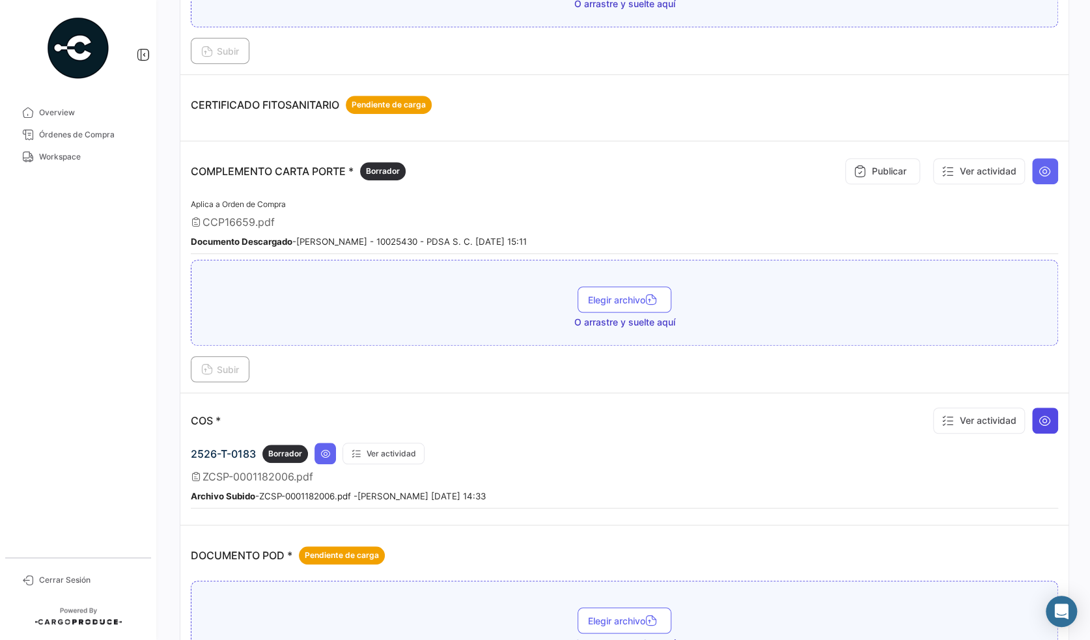
click at [1044, 414] on icon at bounding box center [1044, 420] width 13 height 13
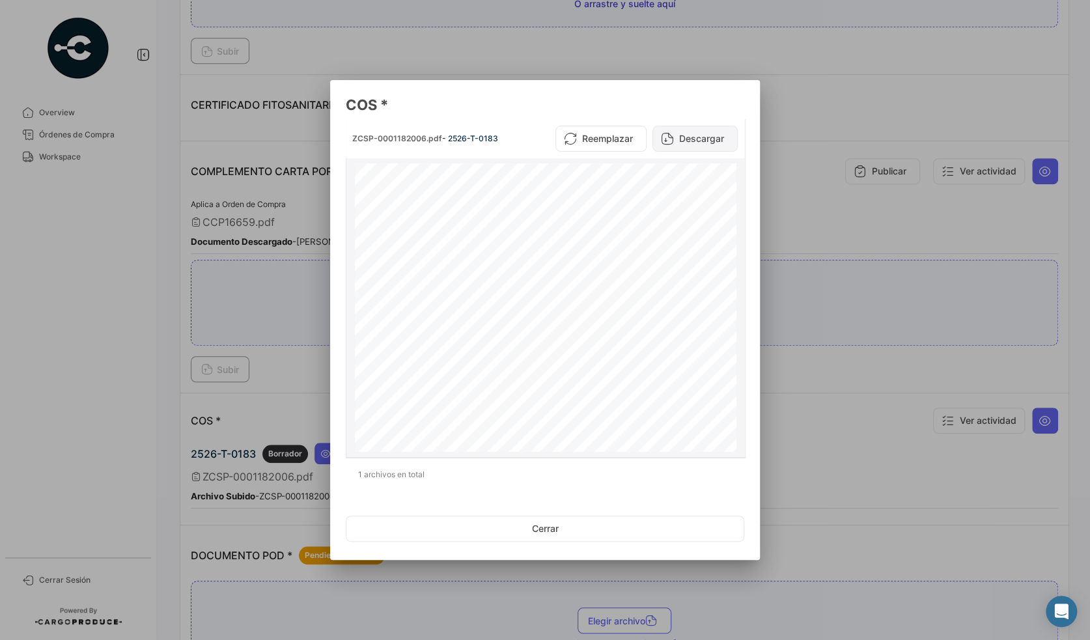
click at [686, 144] on button "Descargar" at bounding box center [694, 139] width 85 height 26
click at [176, 286] on div at bounding box center [545, 320] width 1090 height 640
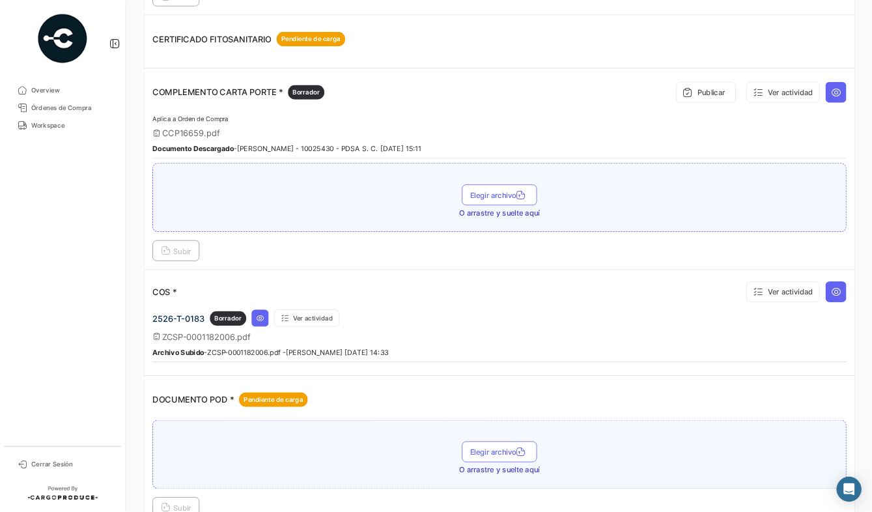
scroll to position [391, 0]
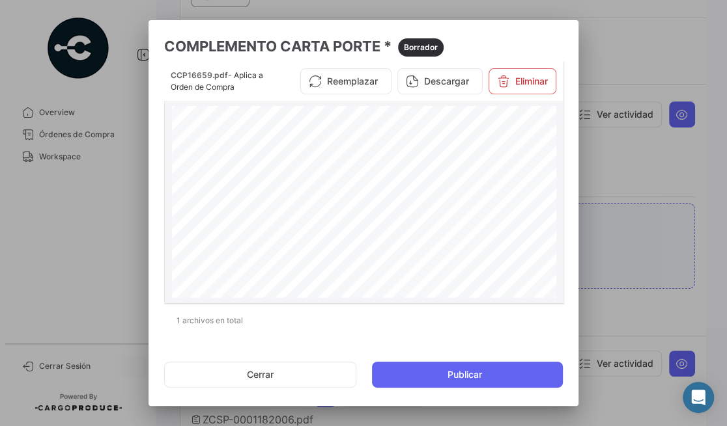
scroll to position [0, 0]
click at [628, 147] on div at bounding box center [363, 213] width 727 height 426
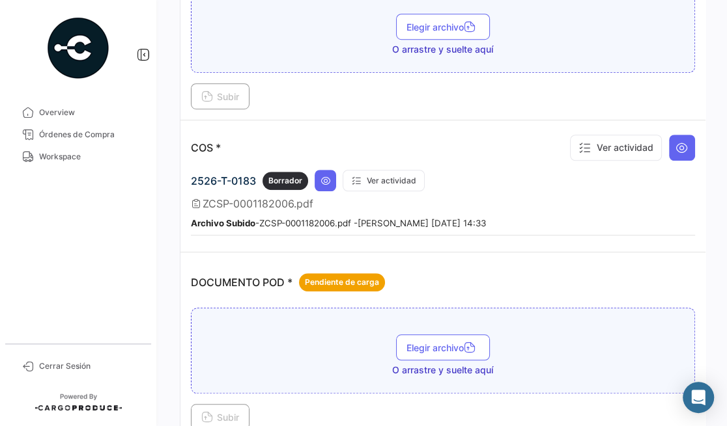
scroll to position [607, 0]
click at [675, 141] on icon at bounding box center [681, 147] width 13 height 13
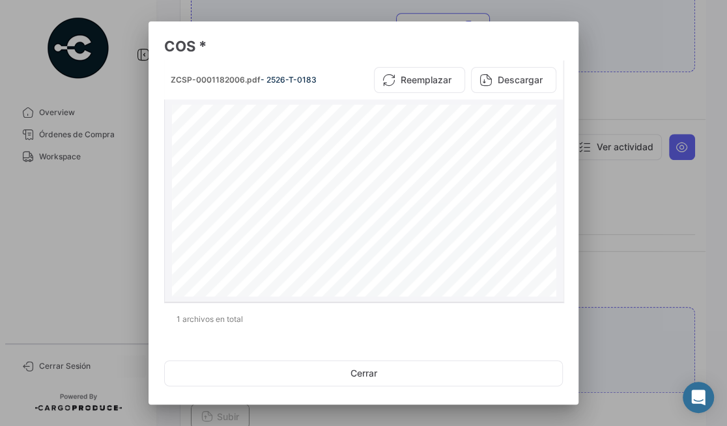
scroll to position [87, 0]
click at [665, 274] on div at bounding box center [363, 213] width 727 height 426
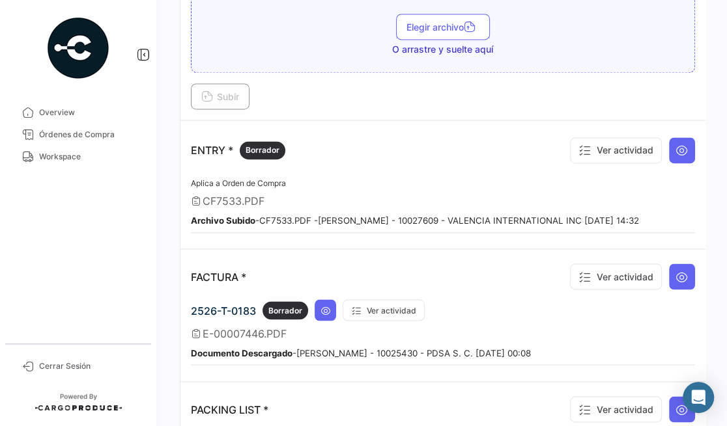
scroll to position [1259, 0]
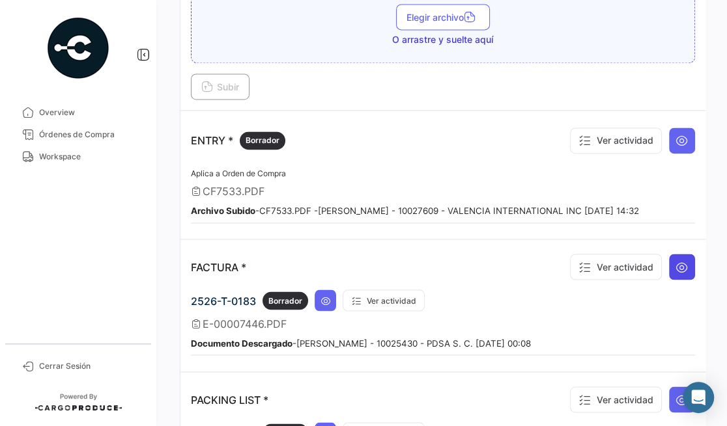
click at [687, 256] on button at bounding box center [682, 267] width 26 height 26
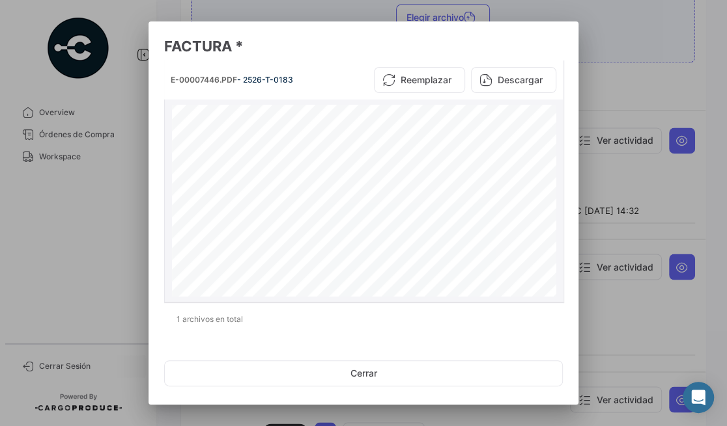
scroll to position [165, 0]
drag, startPoint x: 529, startPoint y: 216, endPoint x: 217, endPoint y: 210, distance: 311.9
click at [217, 210] on div "Generado por [DOMAIN_NAME] HORTIFRUT HOR9411237Z4 [STREET_ADDRESS][PERSON_NAME]…" at bounding box center [364, 188] width 384 height 498
drag, startPoint x: 266, startPoint y: 200, endPoint x: 266, endPoint y: 224, distance: 24.1
click at [266, 224] on div "Generado por [DOMAIN_NAME] HORTIFRUT HOR9411237Z4 [STREET_ADDRESS][PERSON_NAME]…" at bounding box center [364, 188] width 384 height 498
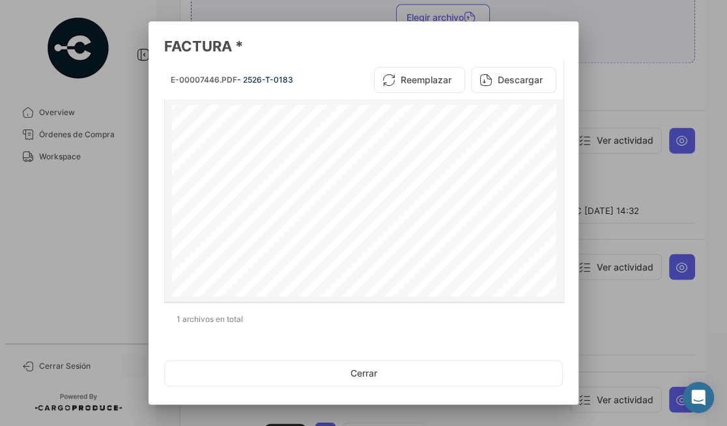
scroll to position [0, 0]
click at [105, 185] on div at bounding box center [363, 213] width 727 height 426
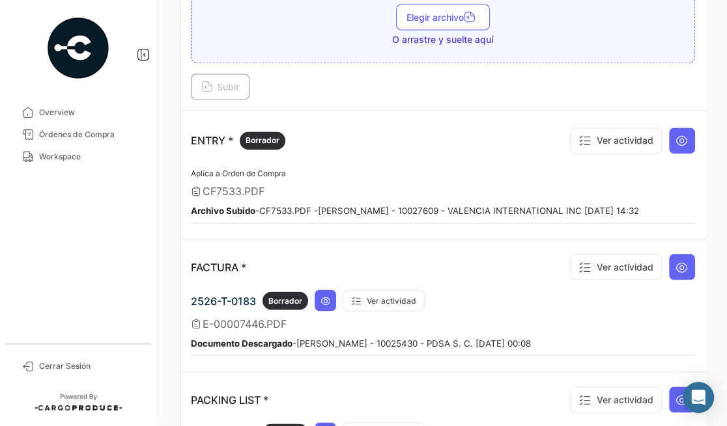
scroll to position [1432, 0]
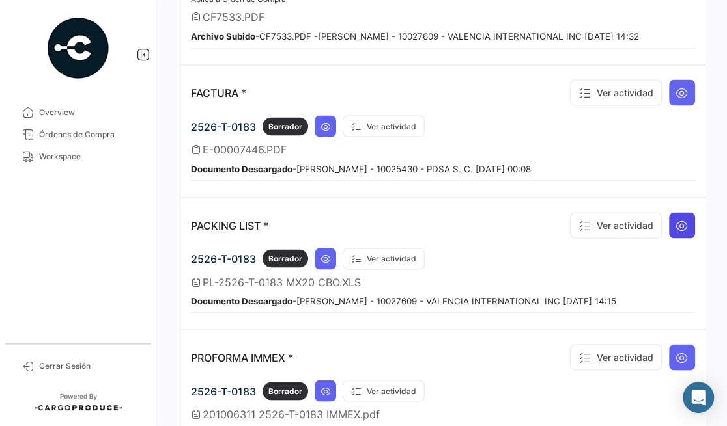
click at [669, 213] on button at bounding box center [682, 226] width 26 height 26
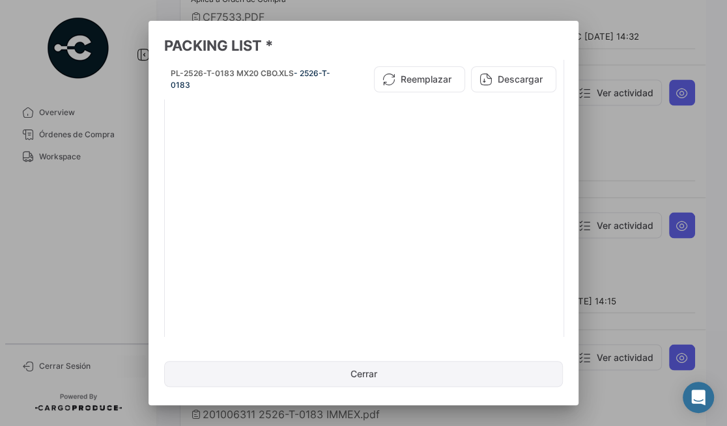
click at [324, 380] on button "Cerrar" at bounding box center [363, 374] width 398 height 26
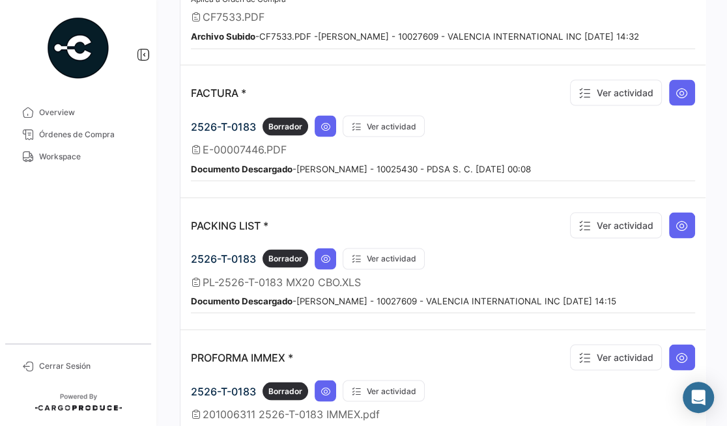
click at [72, 268] on mat-nav-list "Overview Órdenes de Compra Workspace" at bounding box center [78, 217] width 156 height 242
click at [324, 387] on icon at bounding box center [325, 392] width 10 height 10
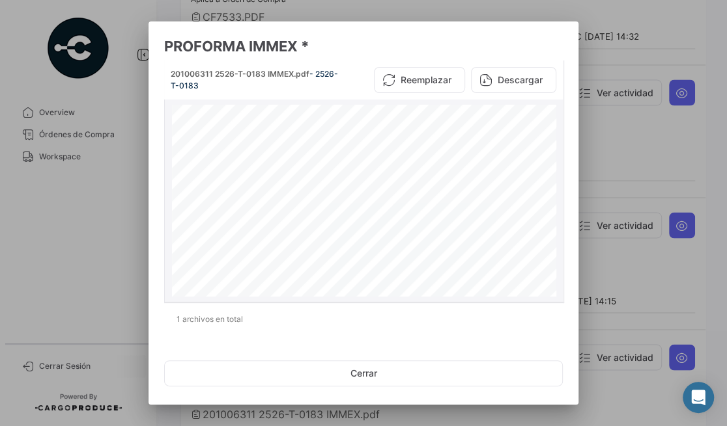
scroll to position [0, 0]
click at [210, 87] on div "201006311 2526-T-0183 IMMEX.pdf - 2526-T-0183" at bounding box center [256, 79] width 171 height 23
click at [105, 214] on div at bounding box center [363, 213] width 727 height 426
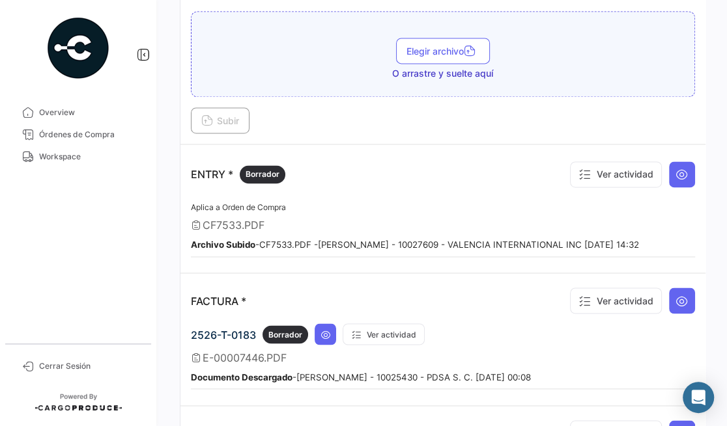
scroll to position [1172, 0]
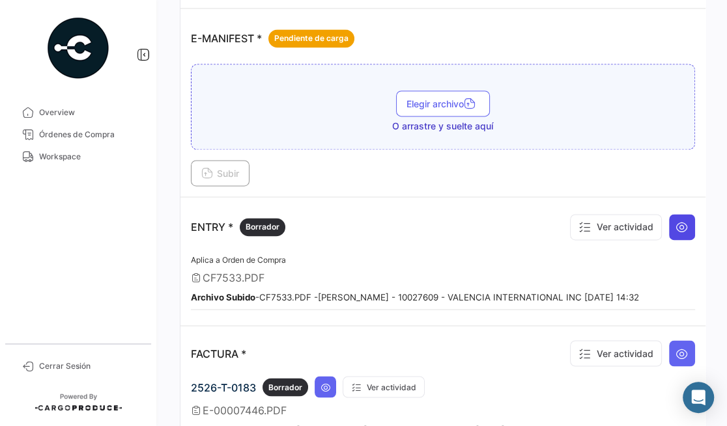
click at [675, 221] on icon at bounding box center [681, 227] width 13 height 13
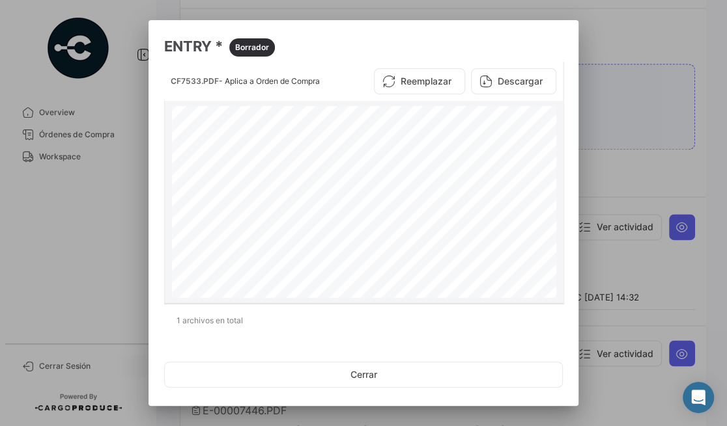
scroll to position [0, 0]
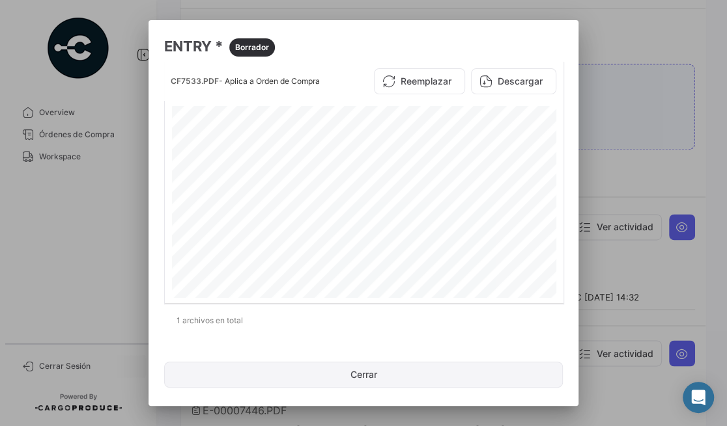
click at [370, 376] on button "Cerrar" at bounding box center [363, 375] width 398 height 26
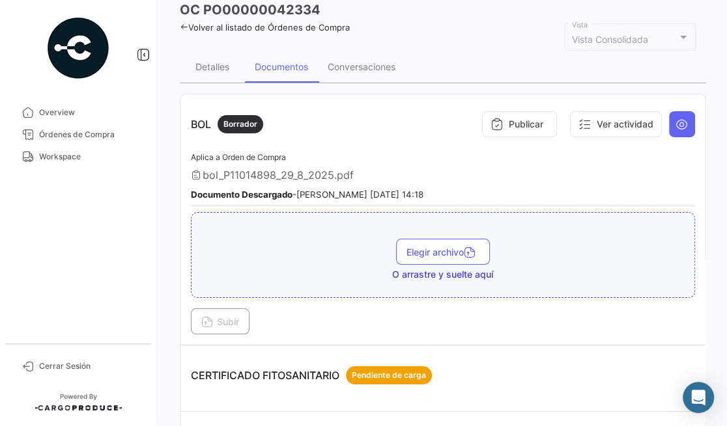
scroll to position [134, 0]
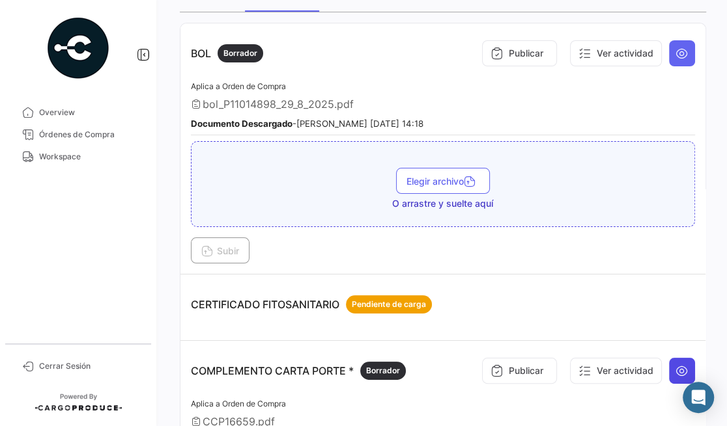
click at [675, 365] on icon at bounding box center [681, 371] width 13 height 13
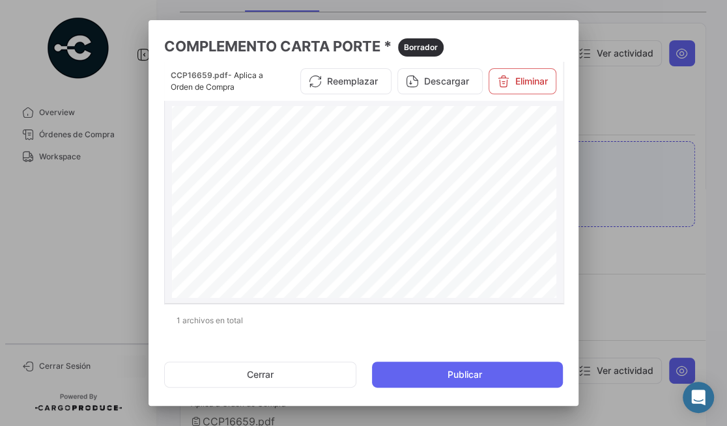
scroll to position [76, 0]
click at [122, 218] on div at bounding box center [363, 213] width 727 height 426
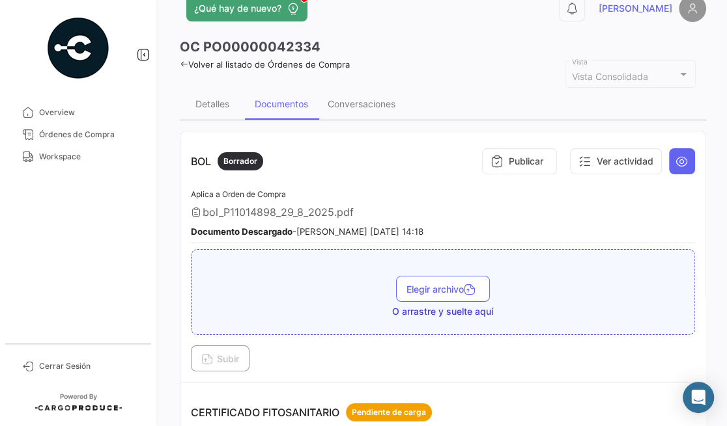
scroll to position [0, 0]
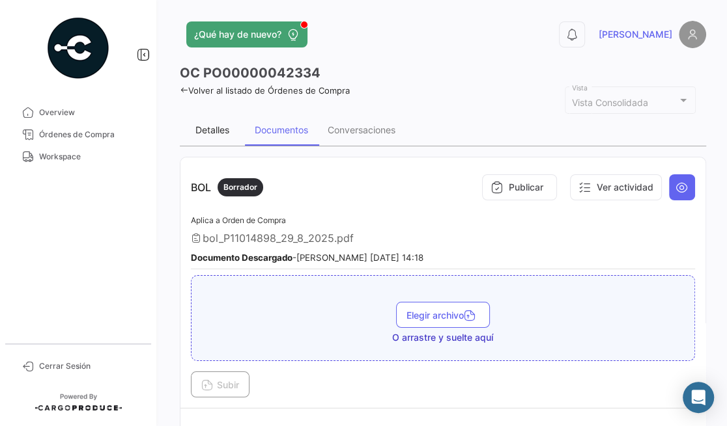
click at [204, 133] on div "Detalles" at bounding box center [212, 129] width 34 height 11
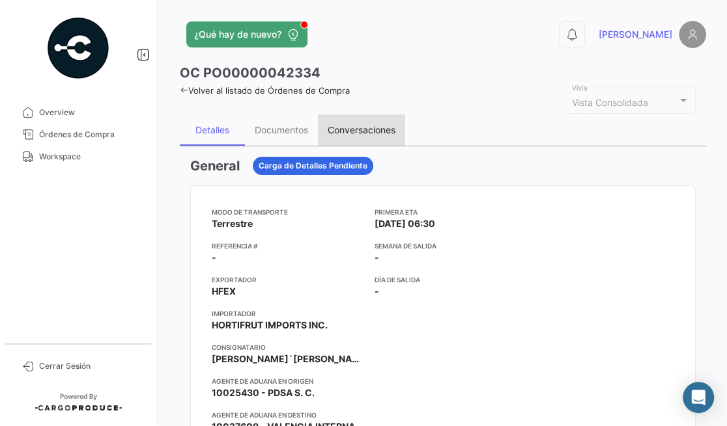
click at [361, 131] on div "Conversaciones" at bounding box center [361, 129] width 68 height 11
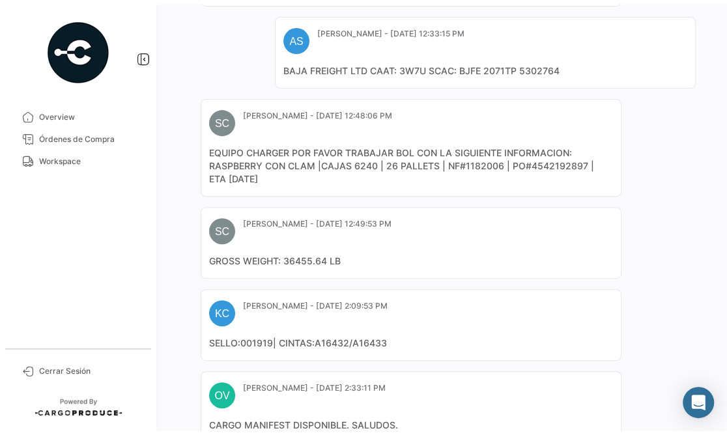
scroll to position [217, 0]
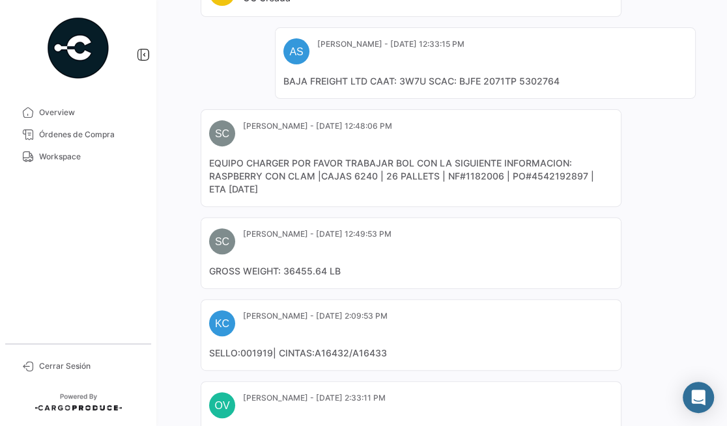
drag, startPoint x: 271, startPoint y: 351, endPoint x: 210, endPoint y: 354, distance: 61.3
click at [209, 348] on mat-card-content "SELLO:001919| CINTAS:A16432/A16433" at bounding box center [411, 353] width 404 height 13
click at [217, 363] on mat-card "KC [PERSON_NAME] - [DATE] 2:09:53 PM SELLO:001919| CINTAS:A16432/A16433" at bounding box center [411, 335] width 421 height 72
